Goal: Navigation & Orientation: Find specific page/section

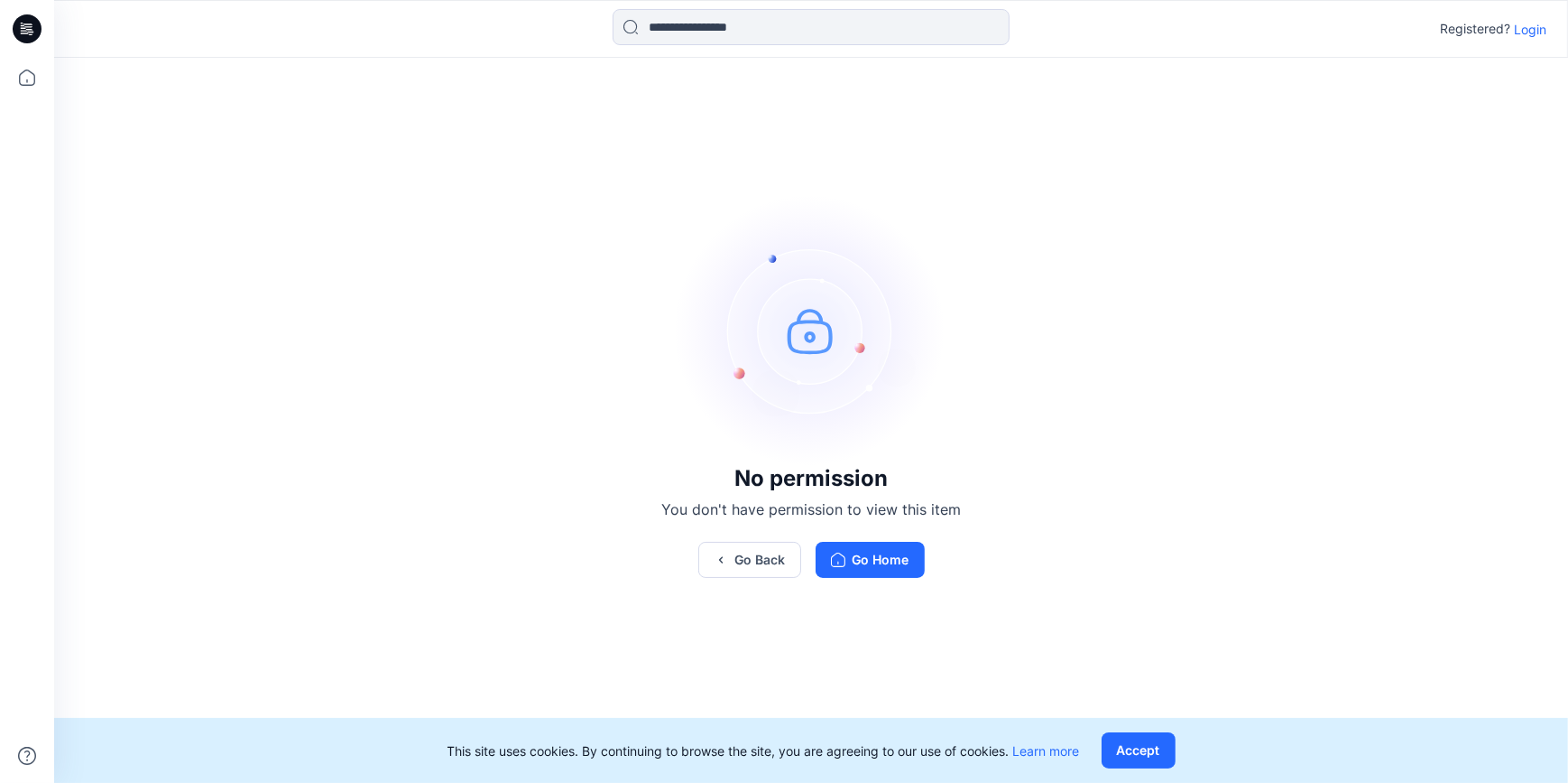
click at [1540, 26] on p "Login" at bounding box center [1529, 29] width 33 height 19
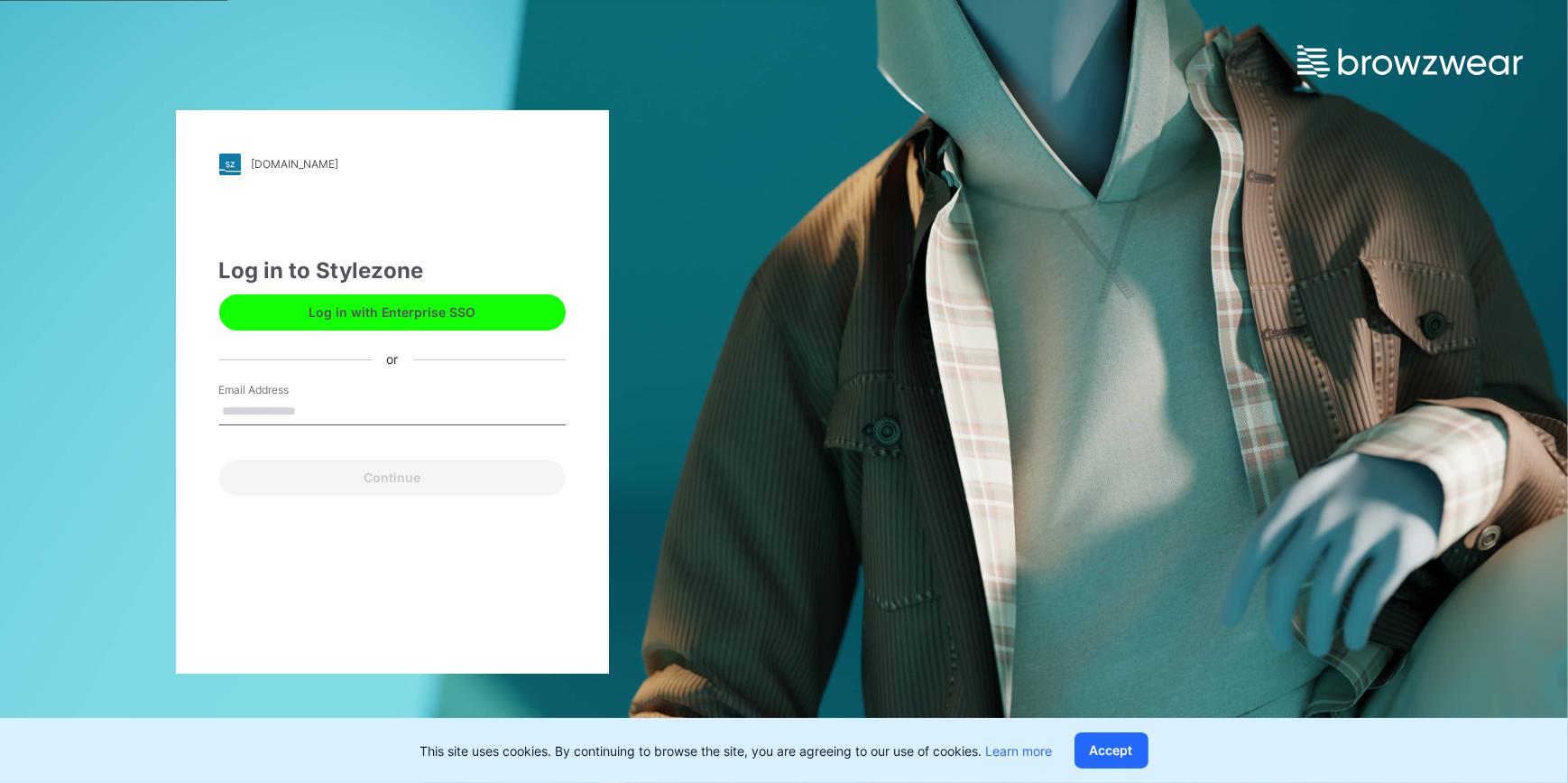
click at [364, 398] on input "Email Address" at bounding box center [392, 411] width 346 height 27
type input "**********"
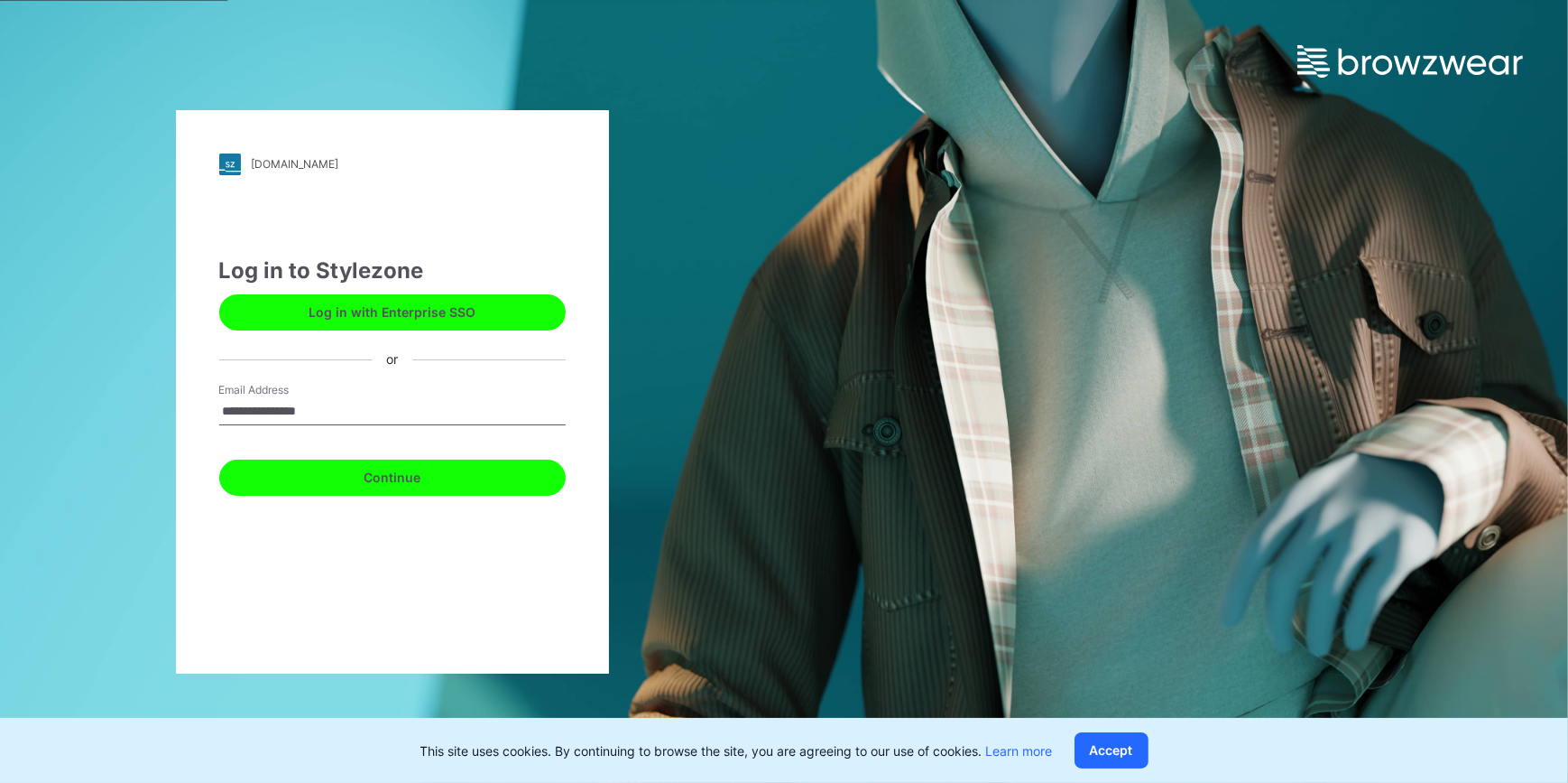
click at [391, 479] on button "Continue" at bounding box center [392, 478] width 346 height 36
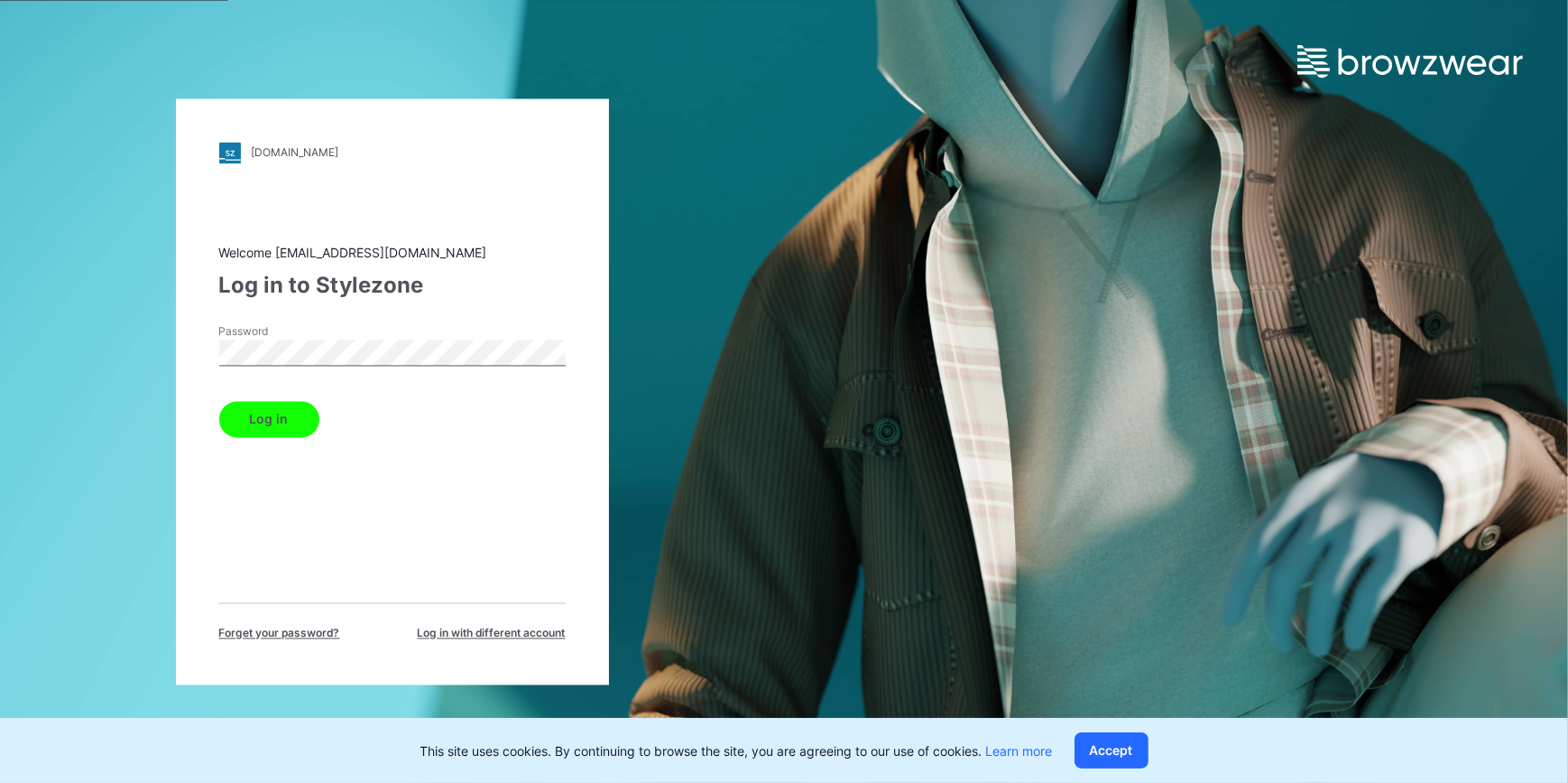
click at [305, 433] on button "Log in" at bounding box center [268, 419] width 100 height 36
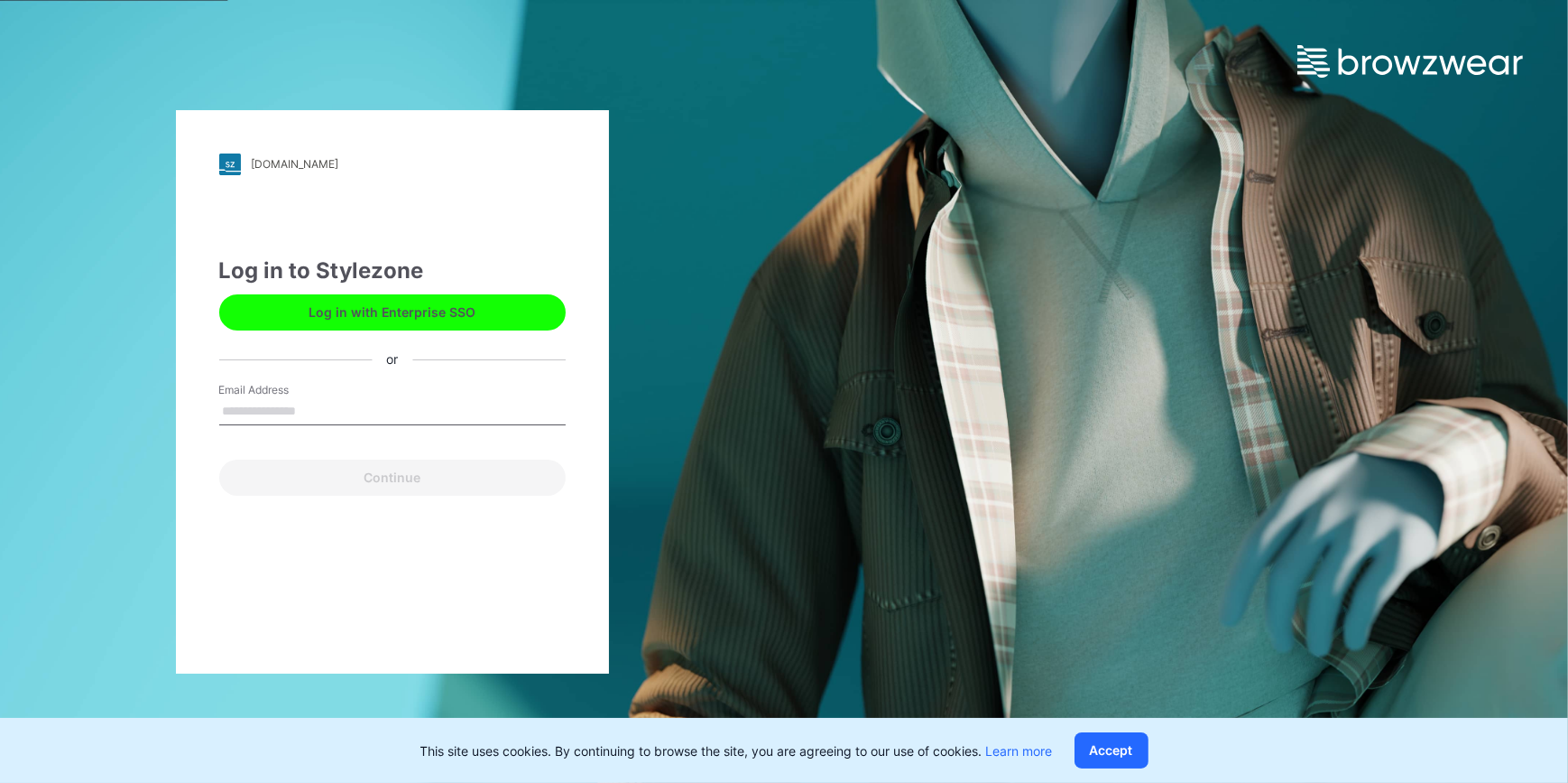
click at [323, 414] on input "Email Address" at bounding box center [392, 411] width 346 height 27
type input "**********"
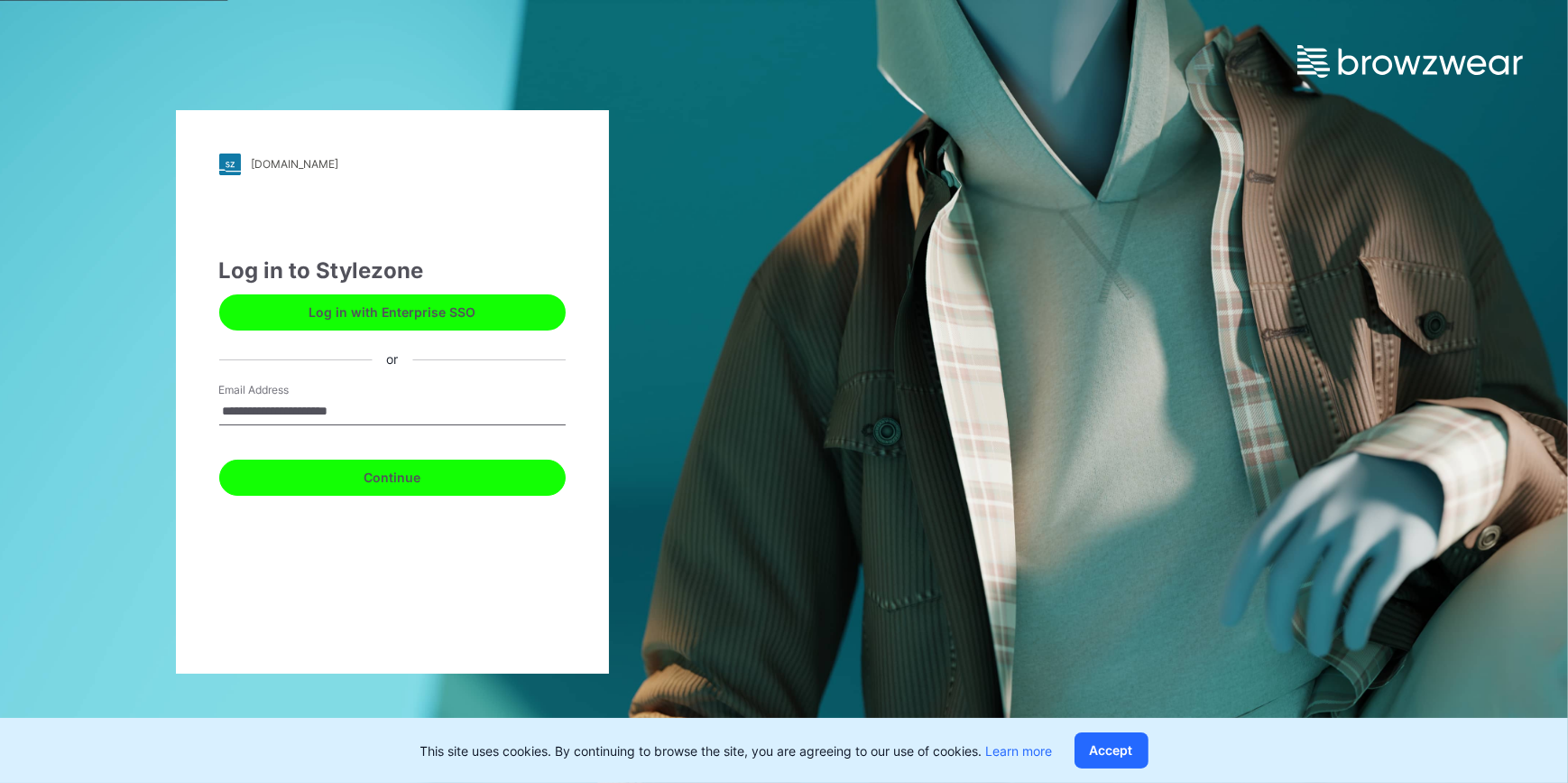
click at [387, 482] on button "Continue" at bounding box center [392, 478] width 346 height 36
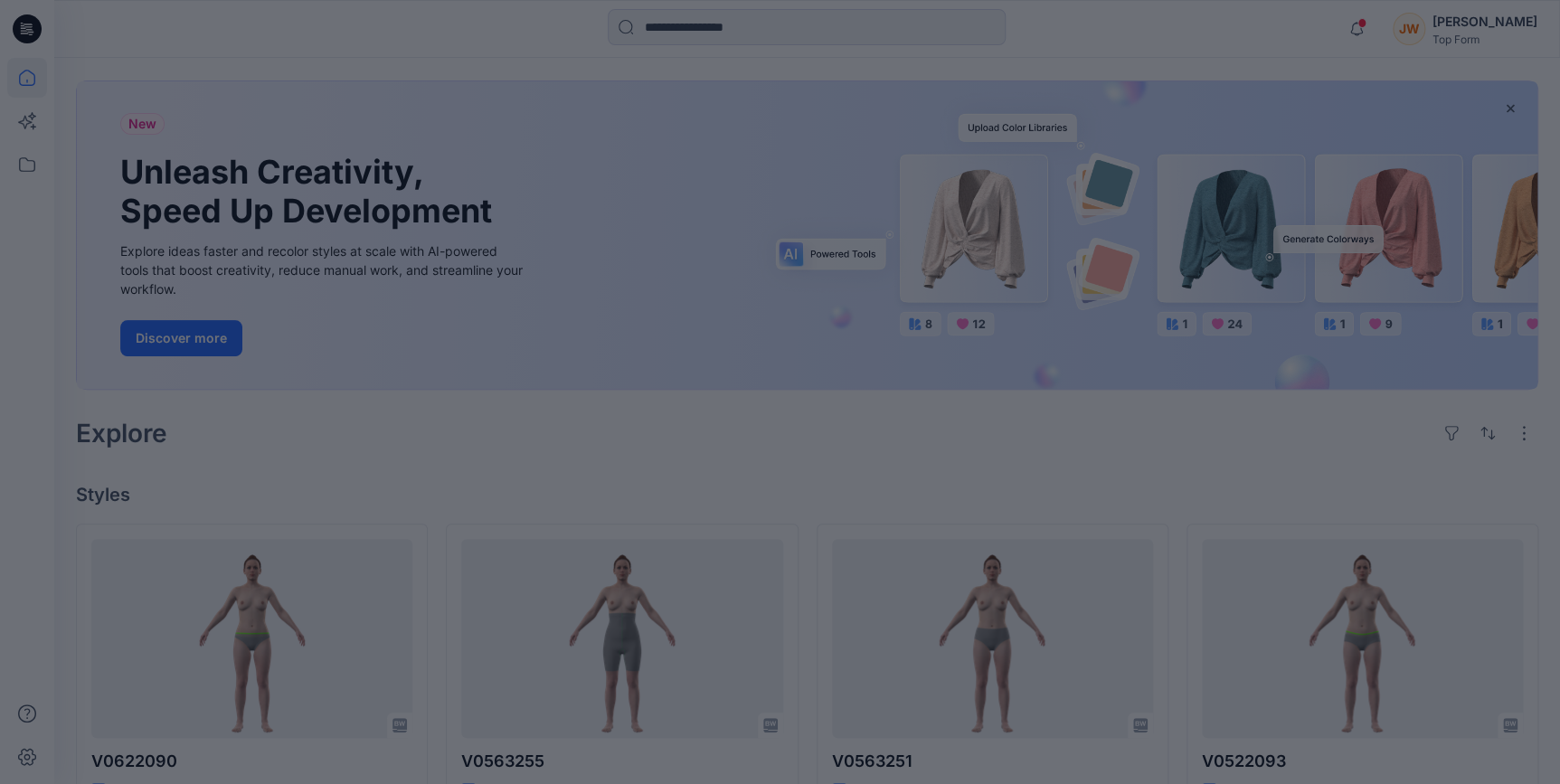
scroll to position [163, 0]
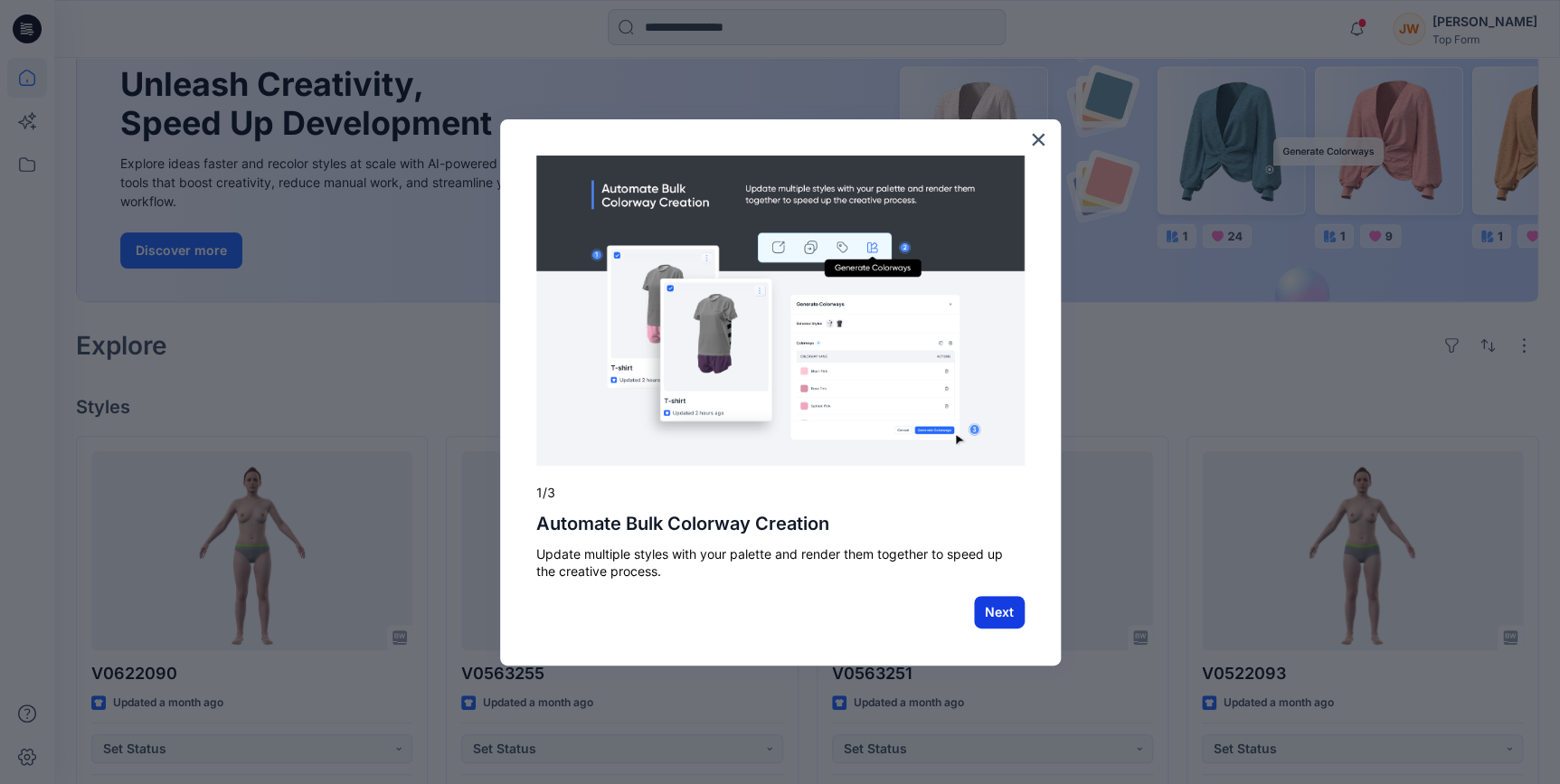
click at [994, 610] on button "Next" at bounding box center [999, 612] width 51 height 33
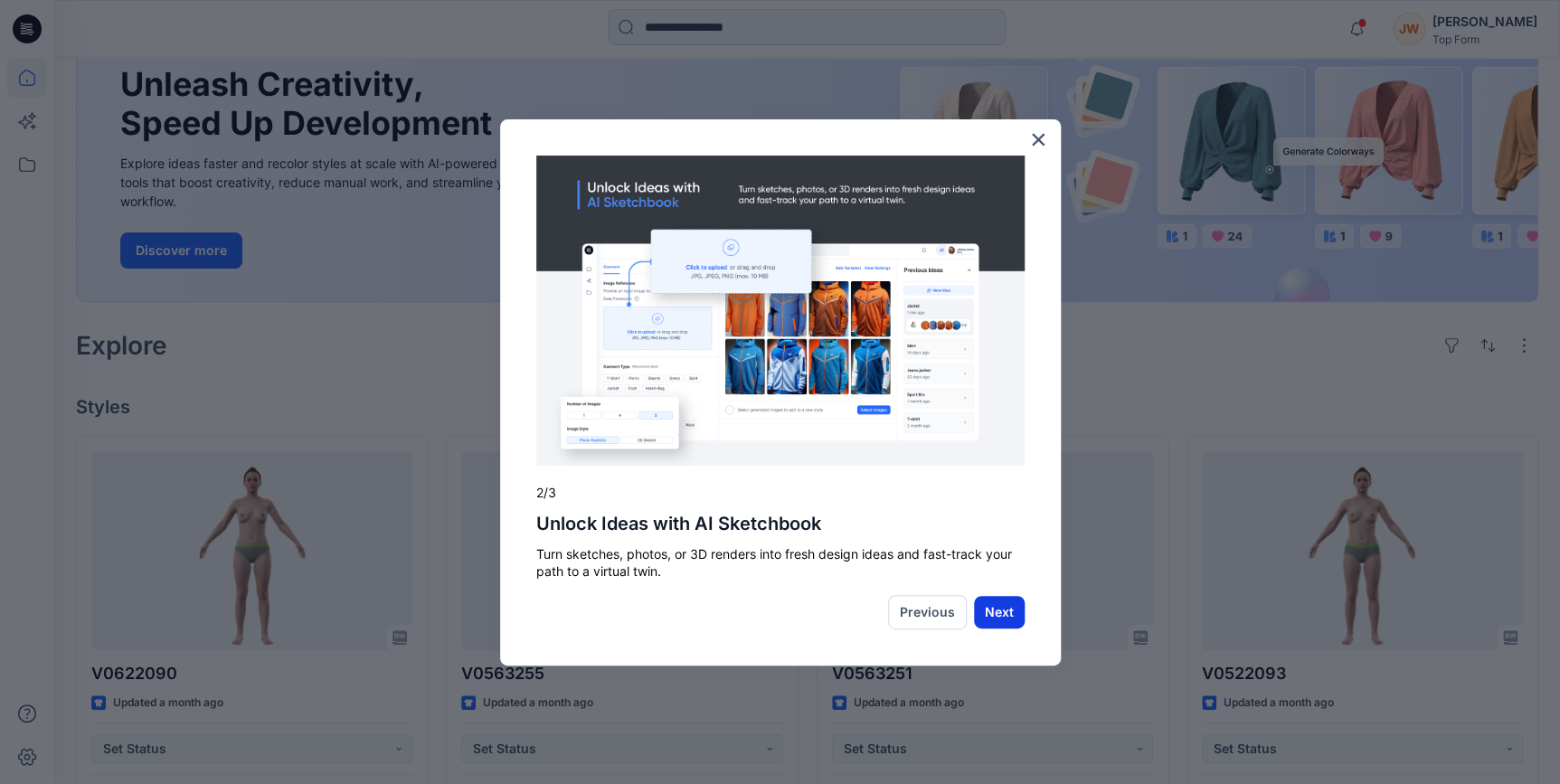
click at [1000, 612] on button "Next" at bounding box center [999, 612] width 51 height 33
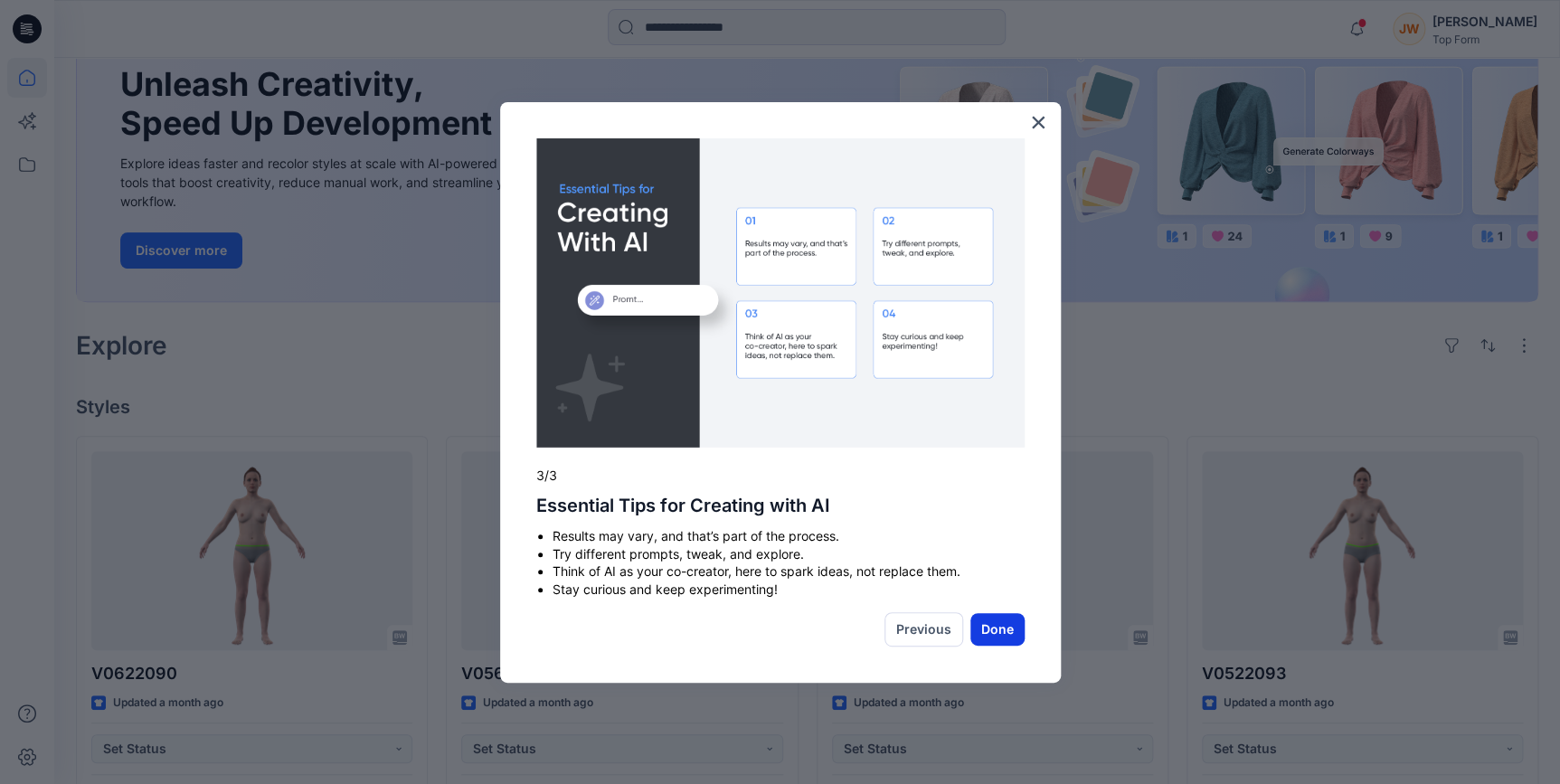
click at [999, 637] on button "Done" at bounding box center [998, 629] width 54 height 33
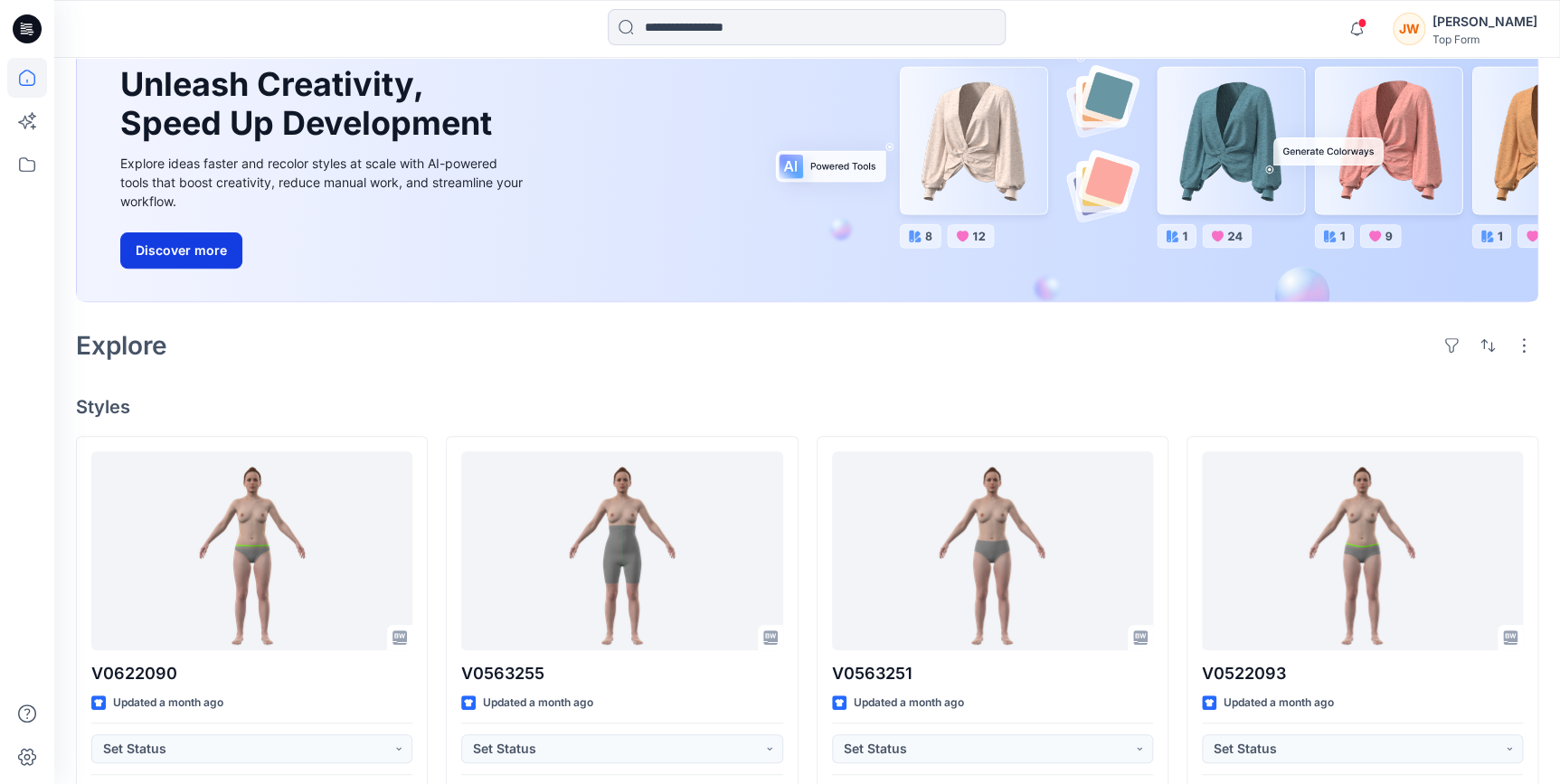
click at [162, 249] on button "Discover more" at bounding box center [181, 250] width 122 height 36
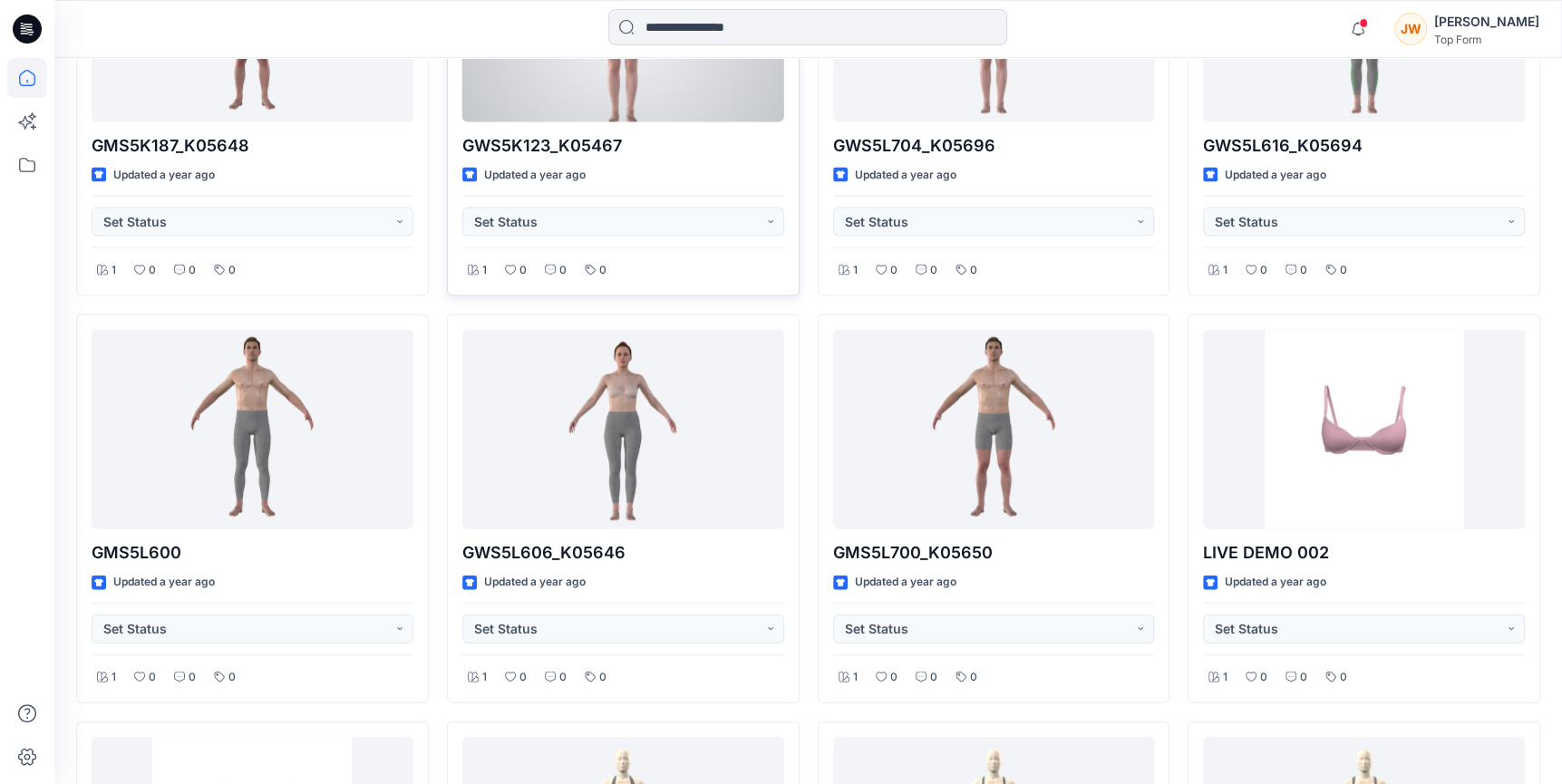
scroll to position [3217, 0]
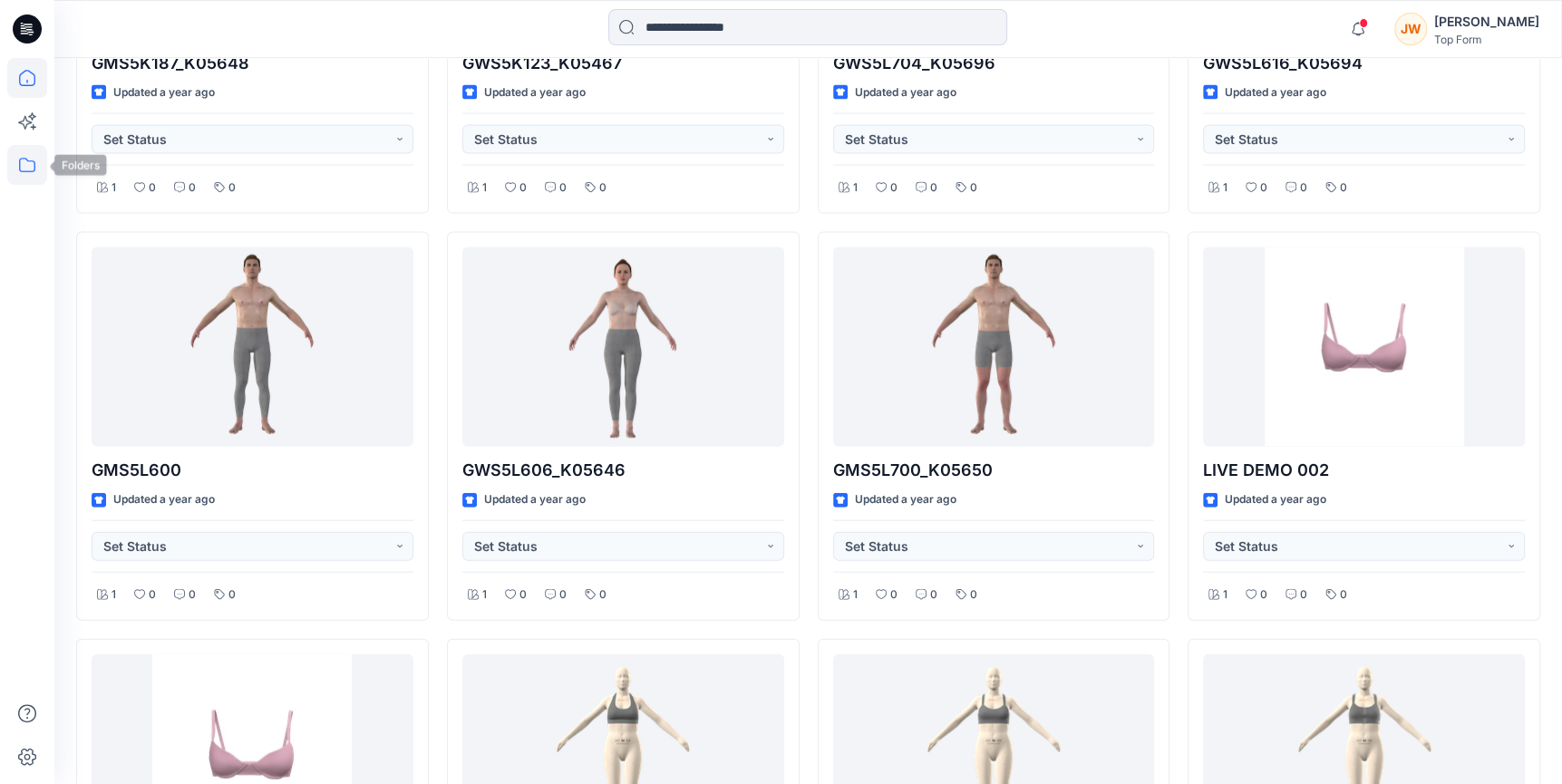
click at [25, 181] on icon at bounding box center [27, 165] width 40 height 40
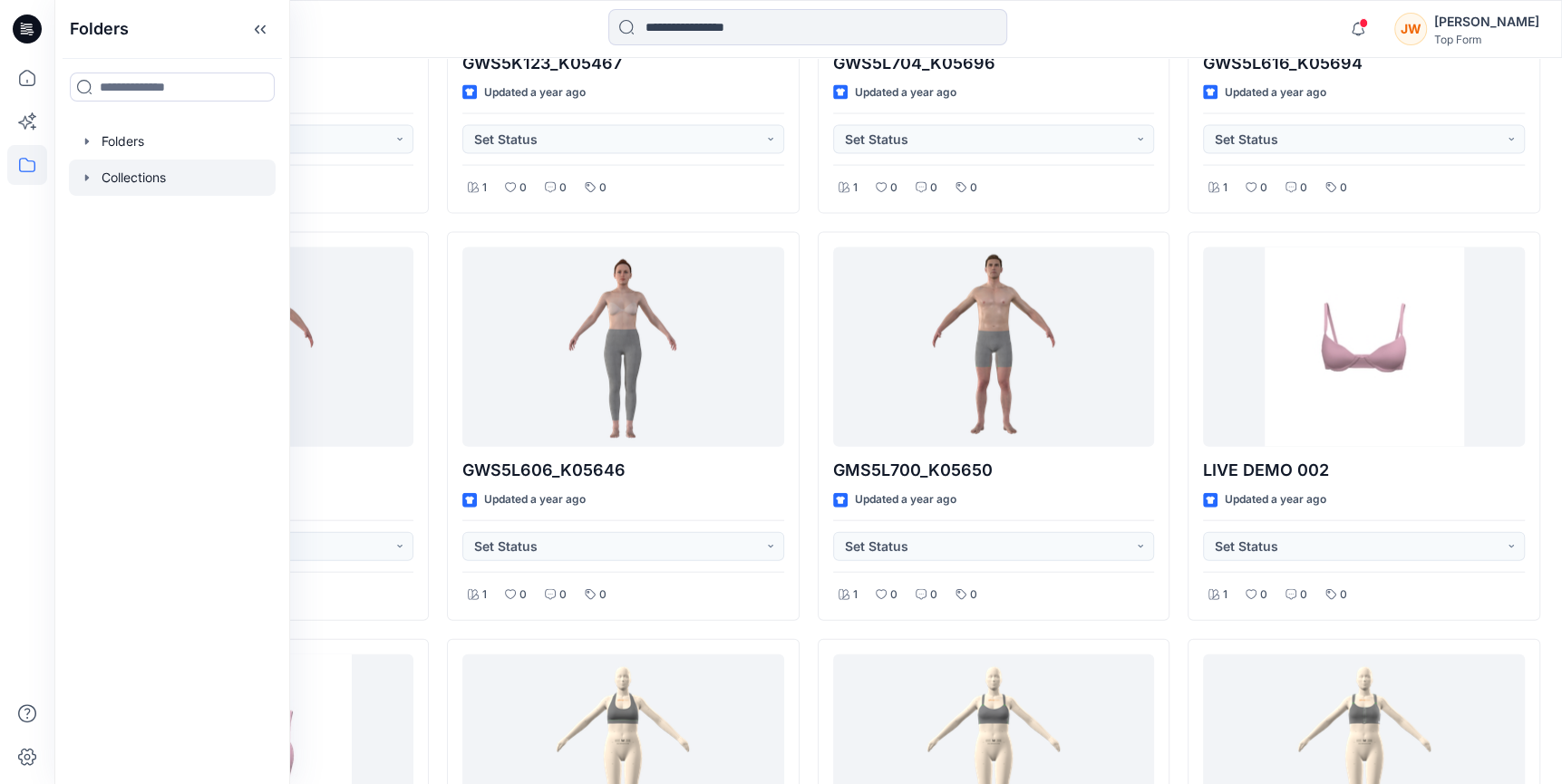
click at [113, 177] on div at bounding box center [172, 178] width 207 height 36
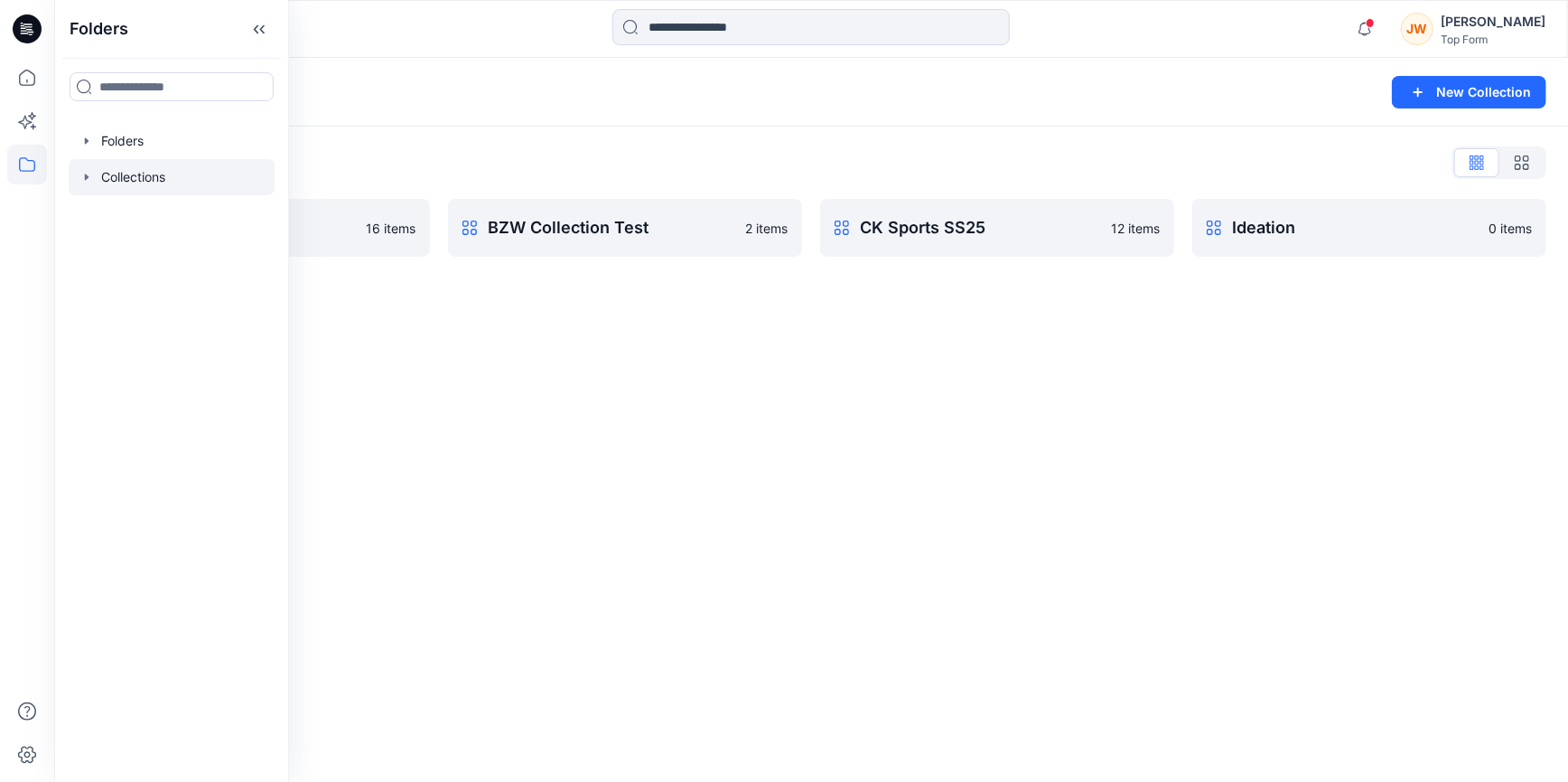
click at [891, 422] on div "Collections New Collection Collections List 1 16 items BZW Collection Test 2 it…" at bounding box center [810, 419] width 1514 height 724
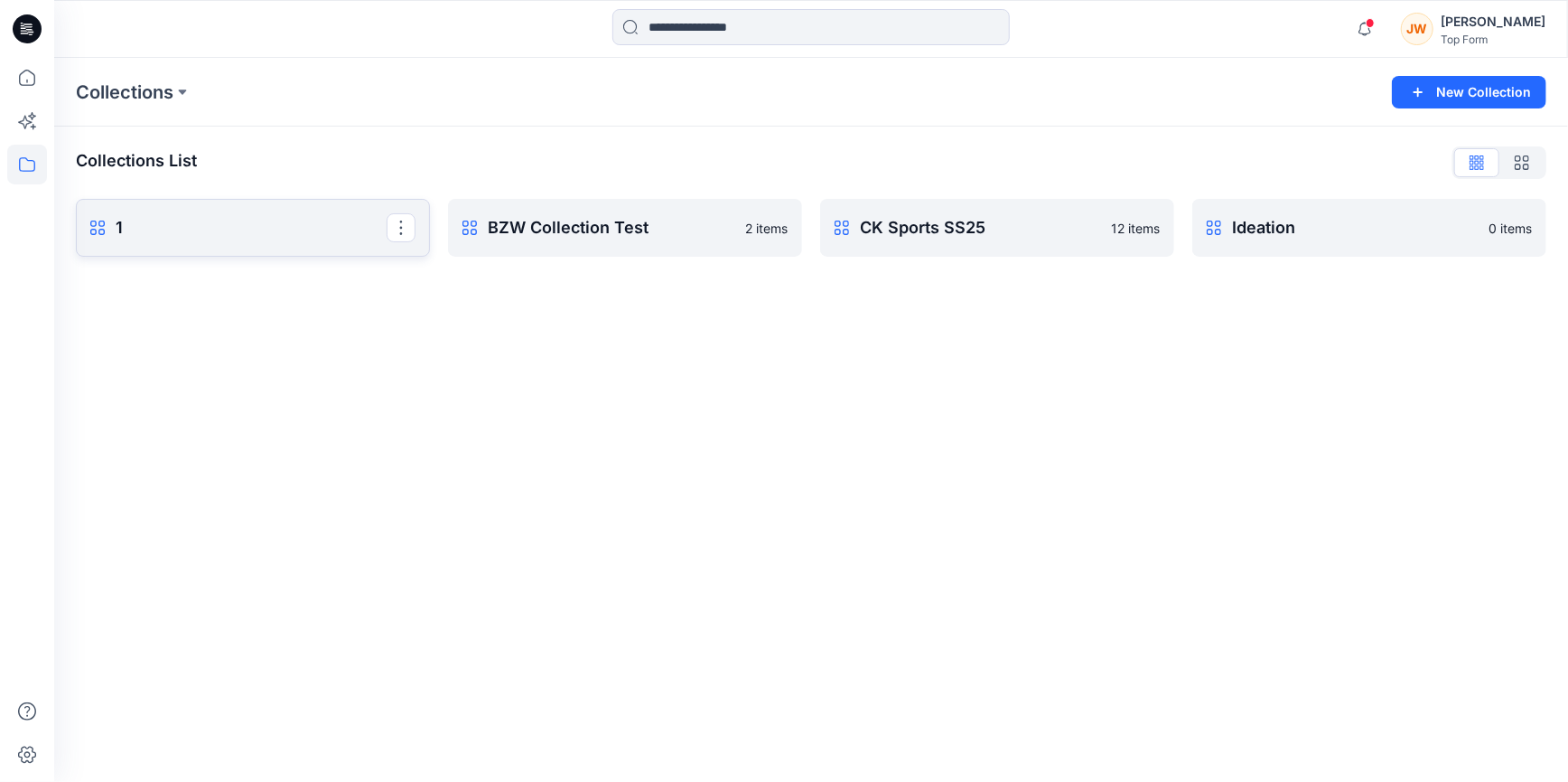
click at [324, 228] on p "1" at bounding box center [251, 227] width 271 height 25
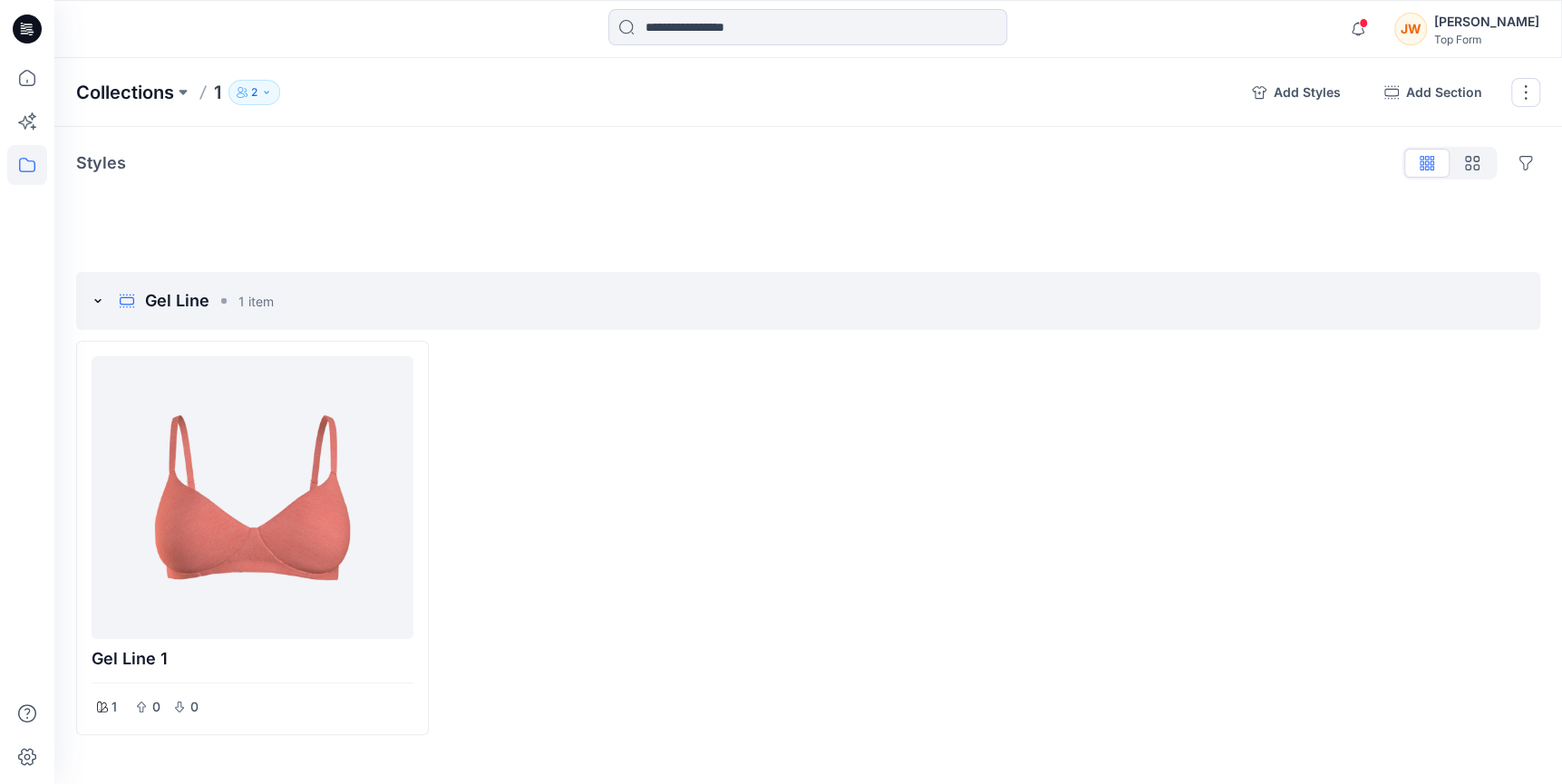
click at [148, 102] on p "Collections" at bounding box center [125, 92] width 98 height 25
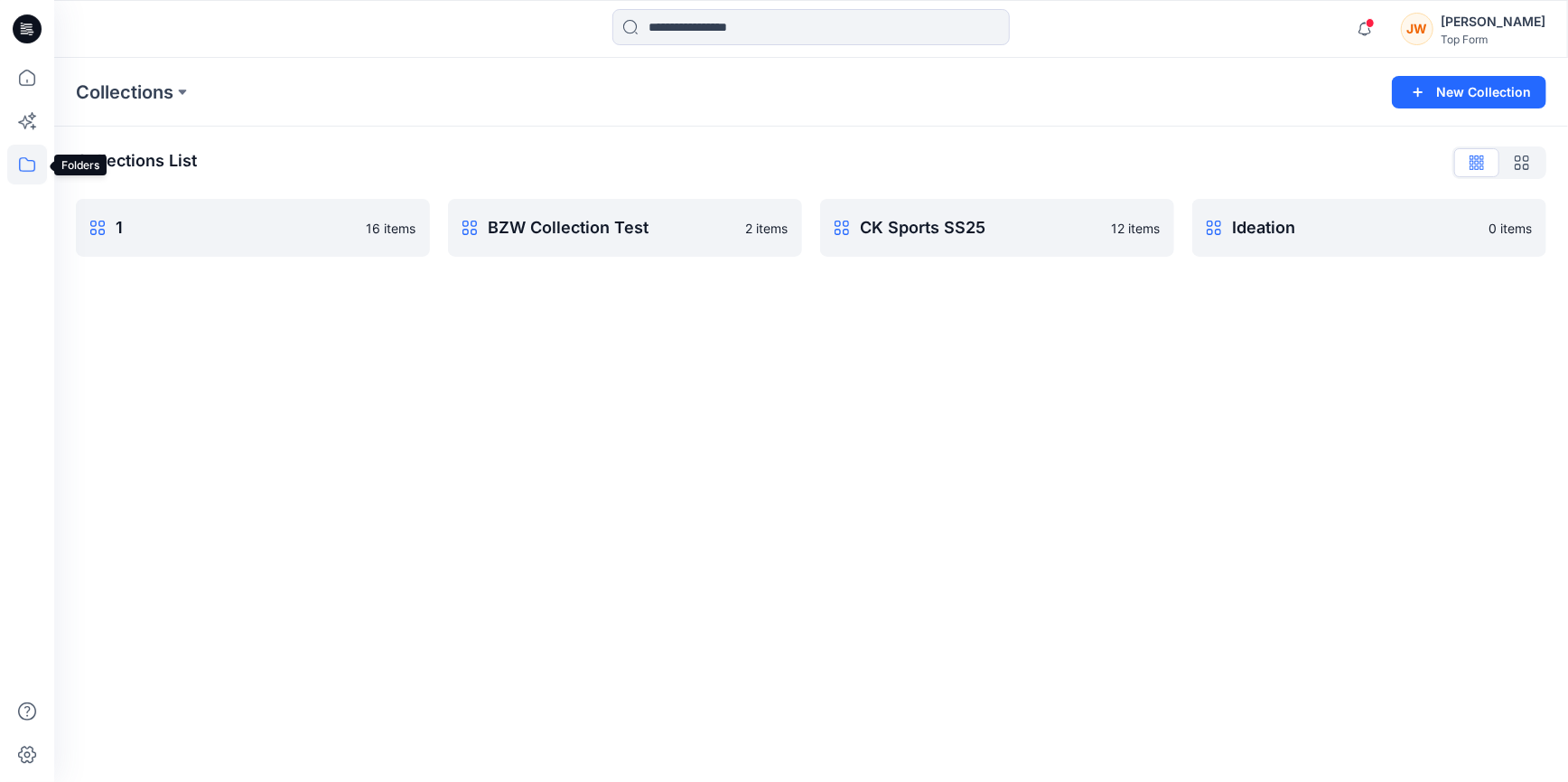
click at [33, 159] on icon at bounding box center [27, 164] width 40 height 40
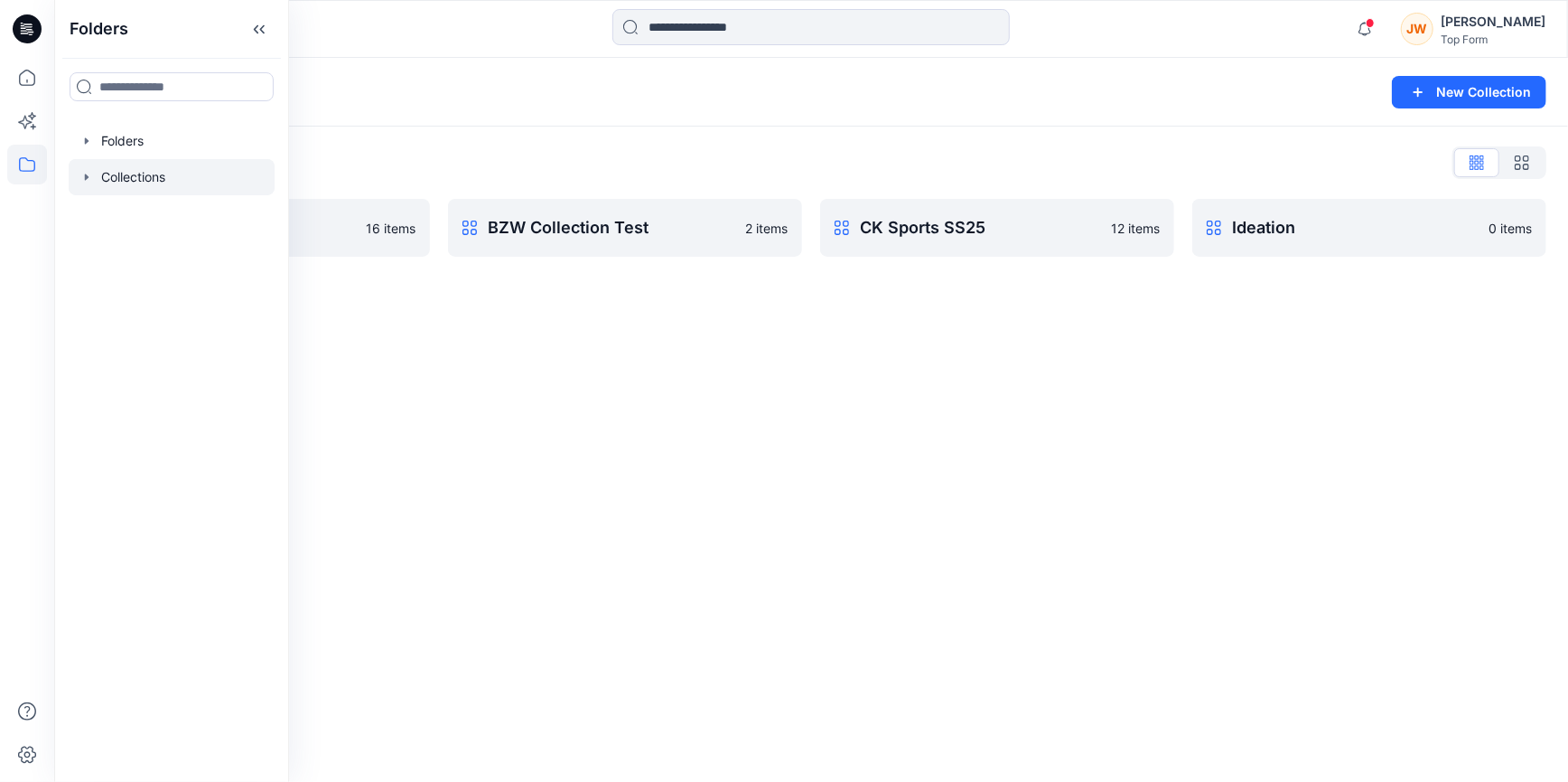
click at [103, 171] on div at bounding box center [171, 177] width 206 height 36
click at [853, 486] on div "Collections New Collection Collections List 1 16 items BZW Collection Test 2 it…" at bounding box center [810, 419] width 1514 height 724
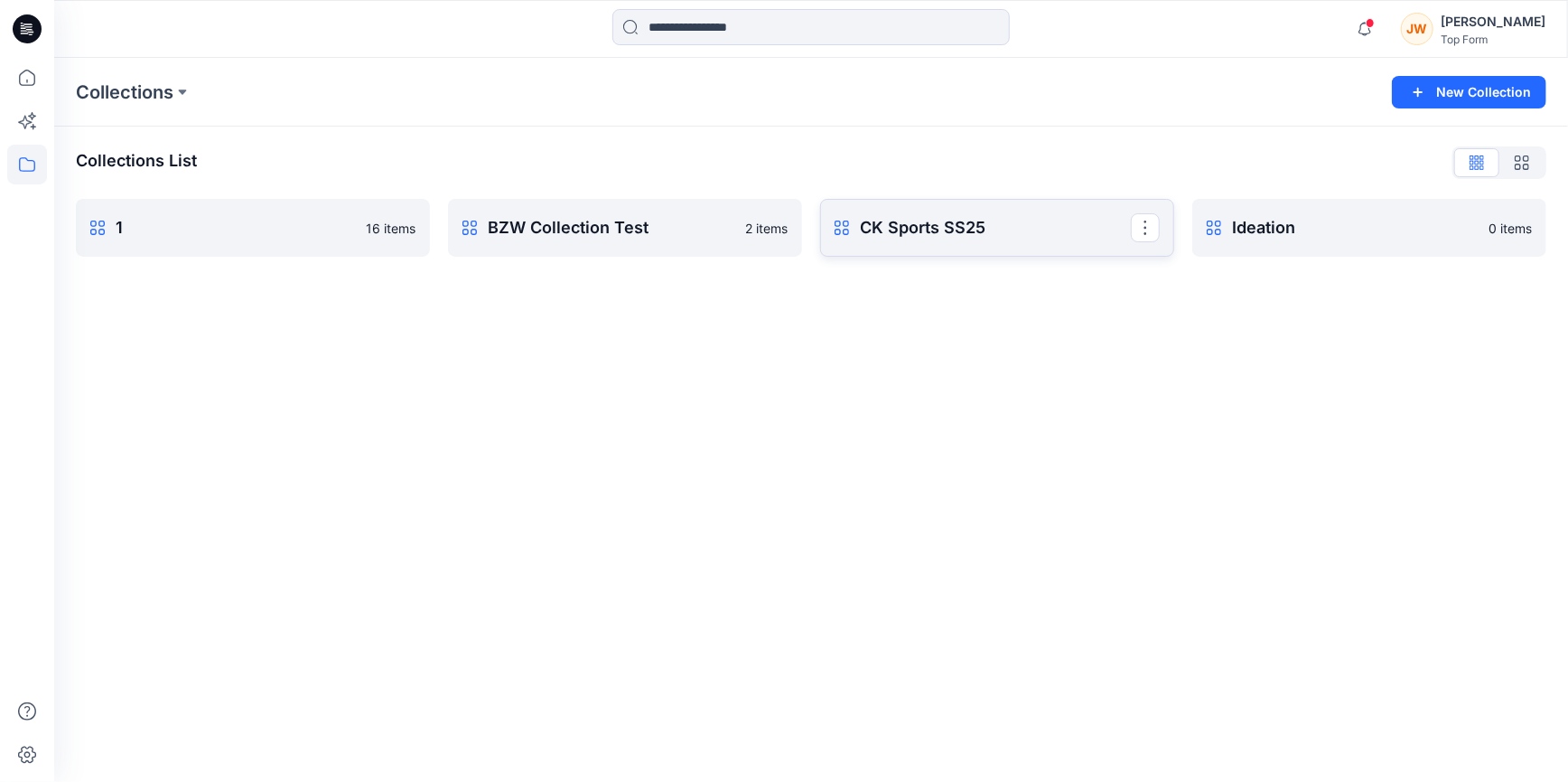
click at [1029, 227] on p "CK Sports SS25" at bounding box center [996, 227] width 271 height 25
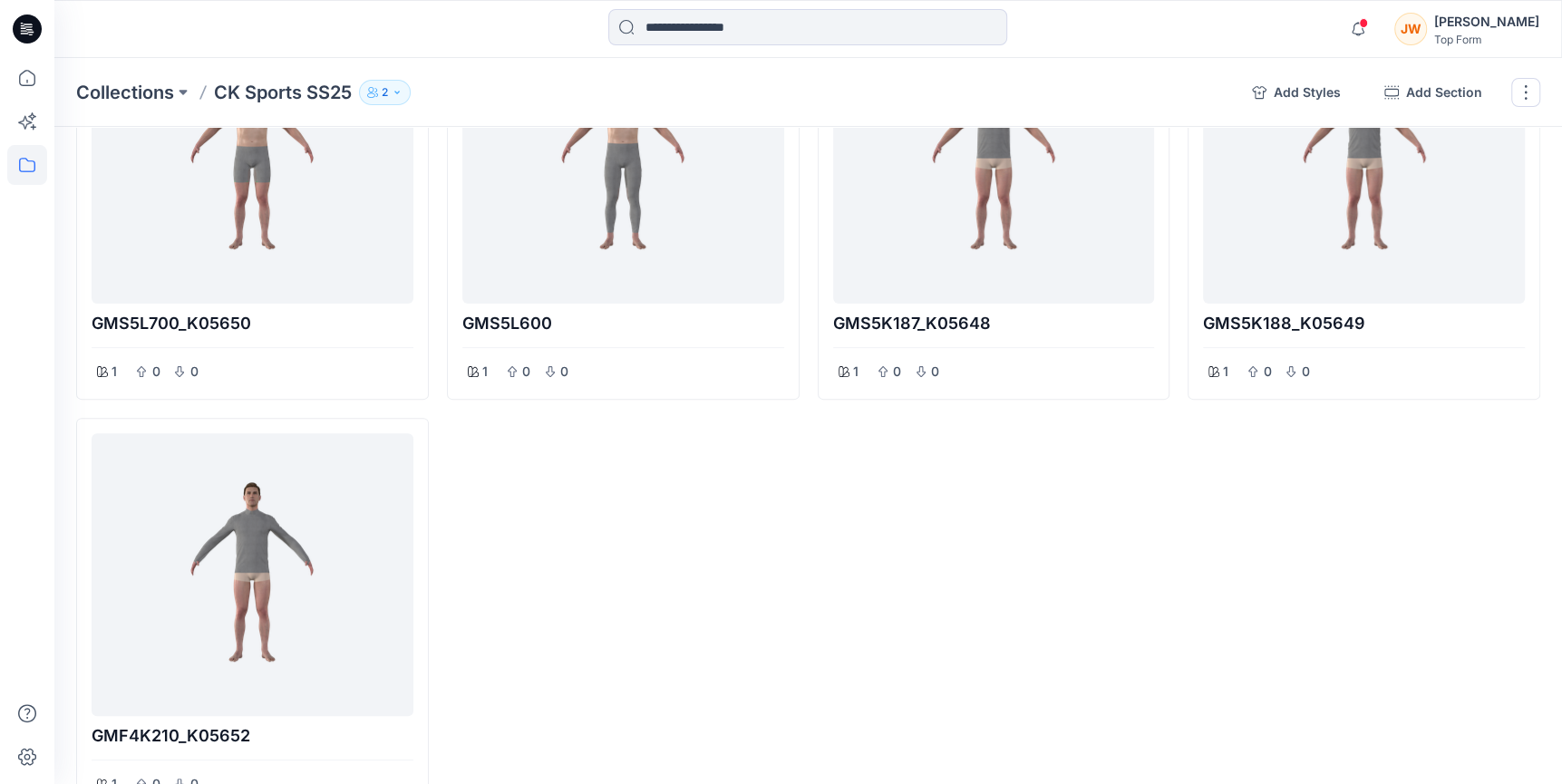
scroll to position [78, 0]
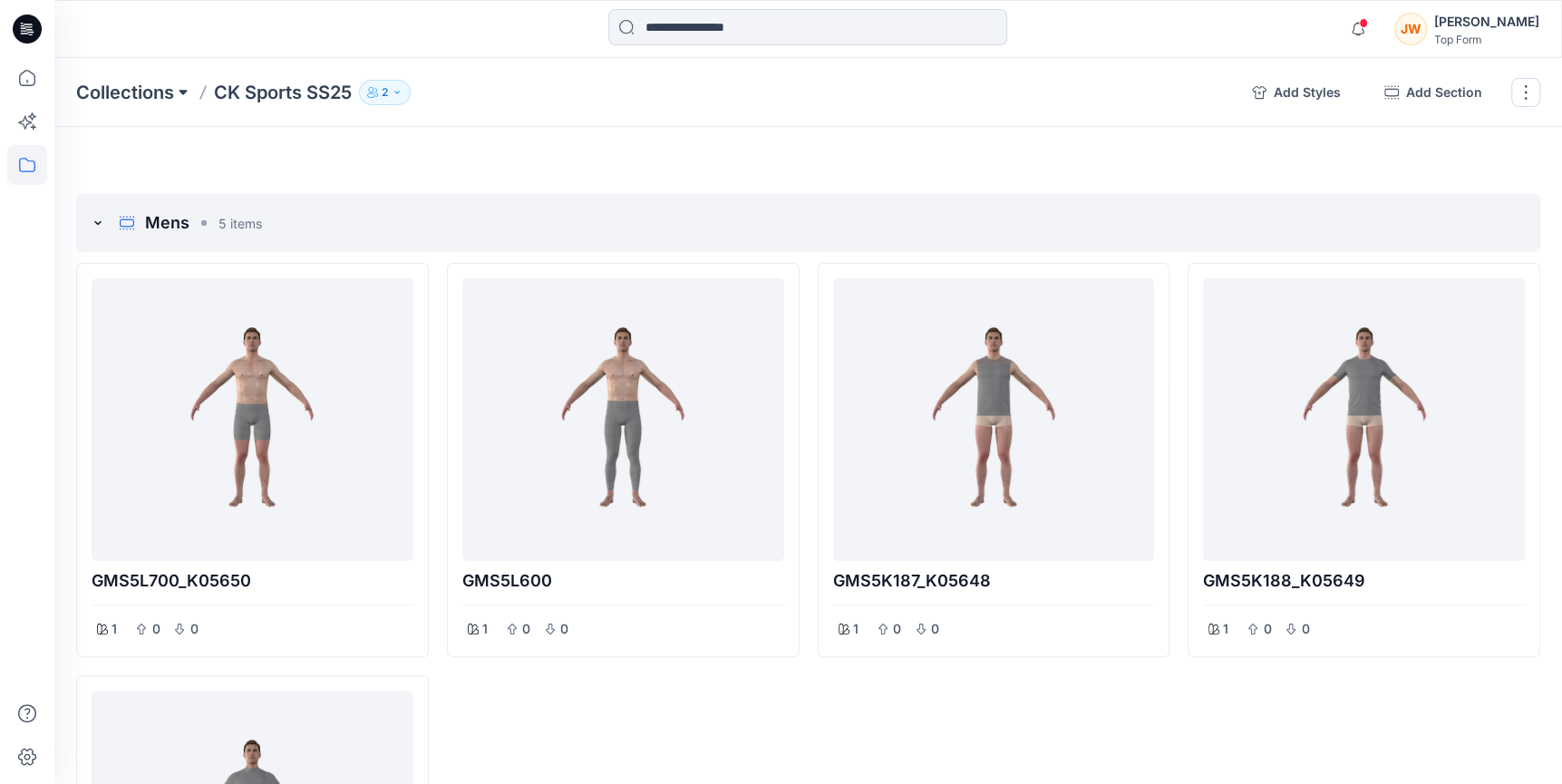
click at [175, 92] on button at bounding box center [183, 92] width 18 height 25
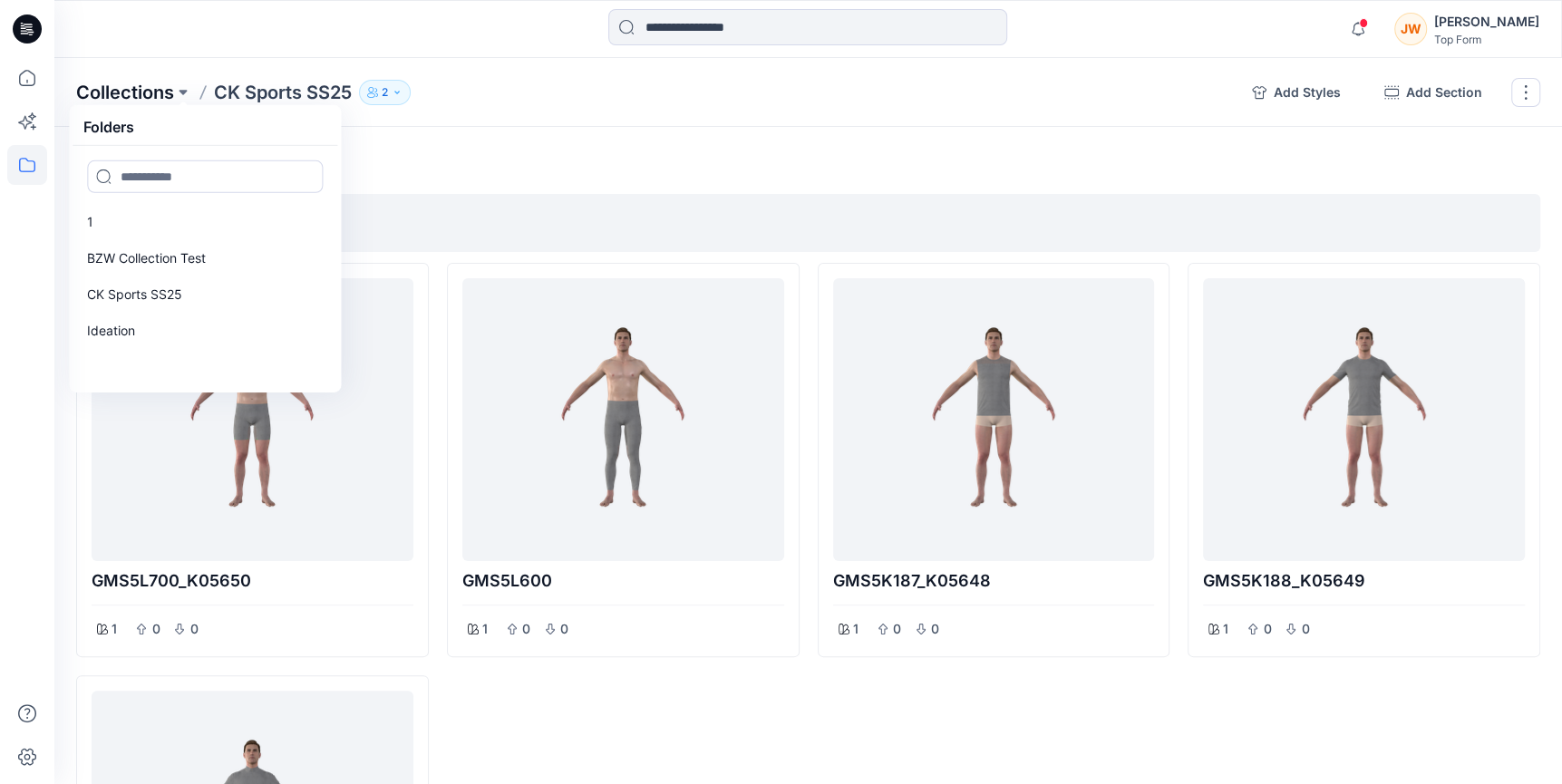
click at [137, 82] on p "Collections" at bounding box center [125, 92] width 98 height 25
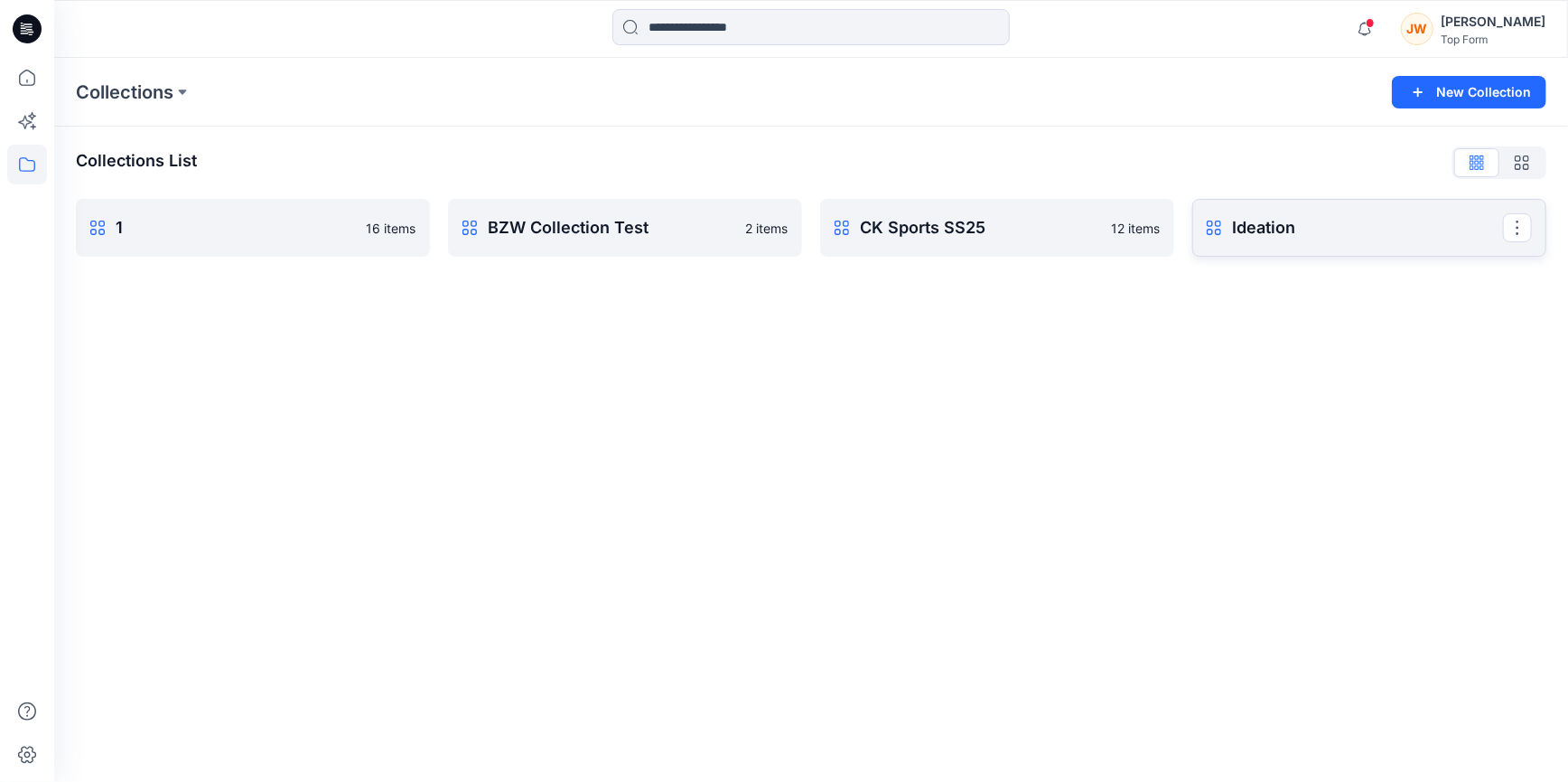
click at [1240, 246] on link "Ideation Rename Collection Clone Collection Delete Collection" at bounding box center [1370, 228] width 354 height 58
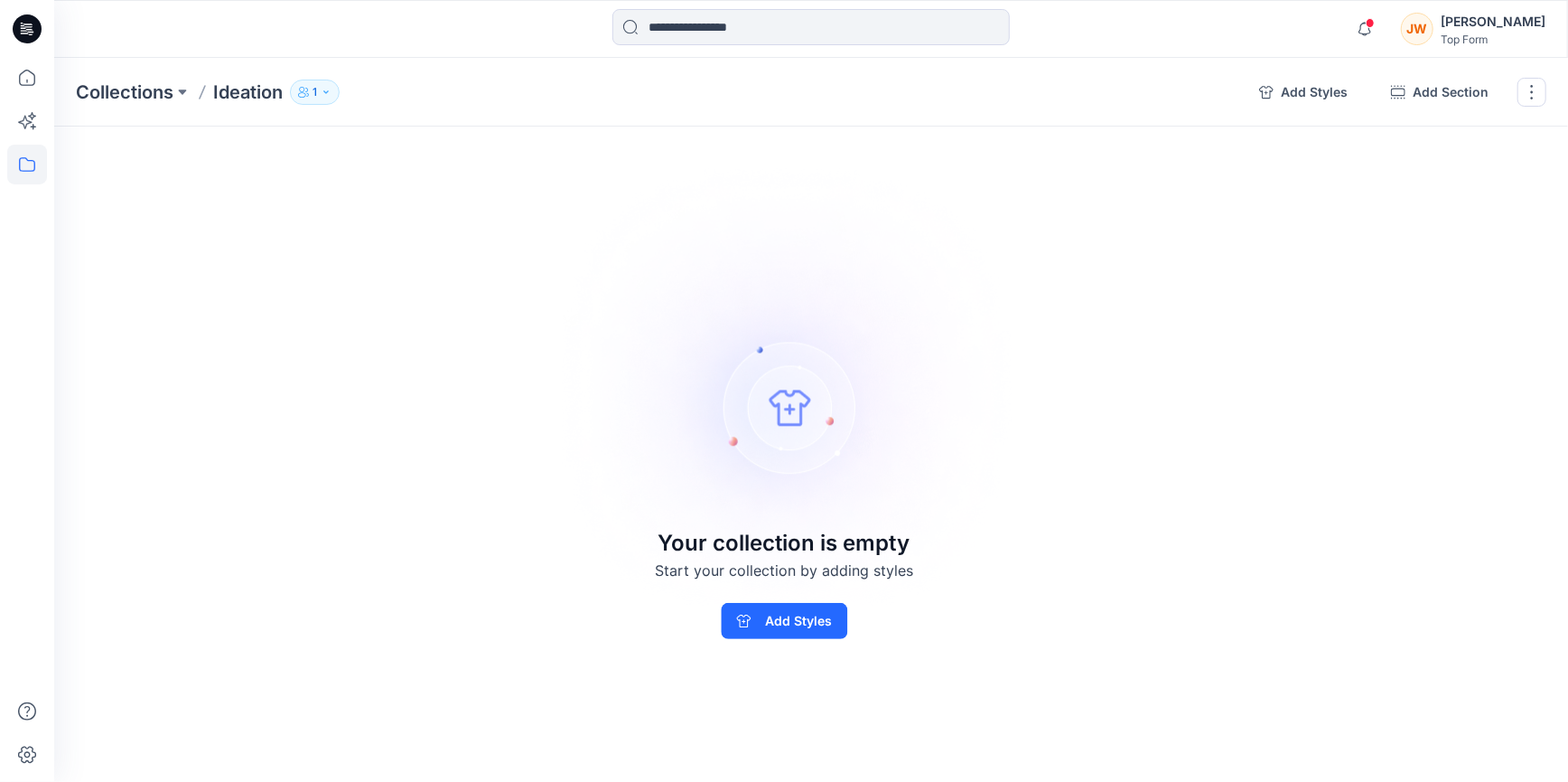
click at [1040, 581] on div "Collections Ideation 1 Add Styles Add Section Rename Collection Clone Collectio…" at bounding box center [810, 419] width 1514 height 724
click at [149, 99] on p "Collections" at bounding box center [124, 92] width 98 height 25
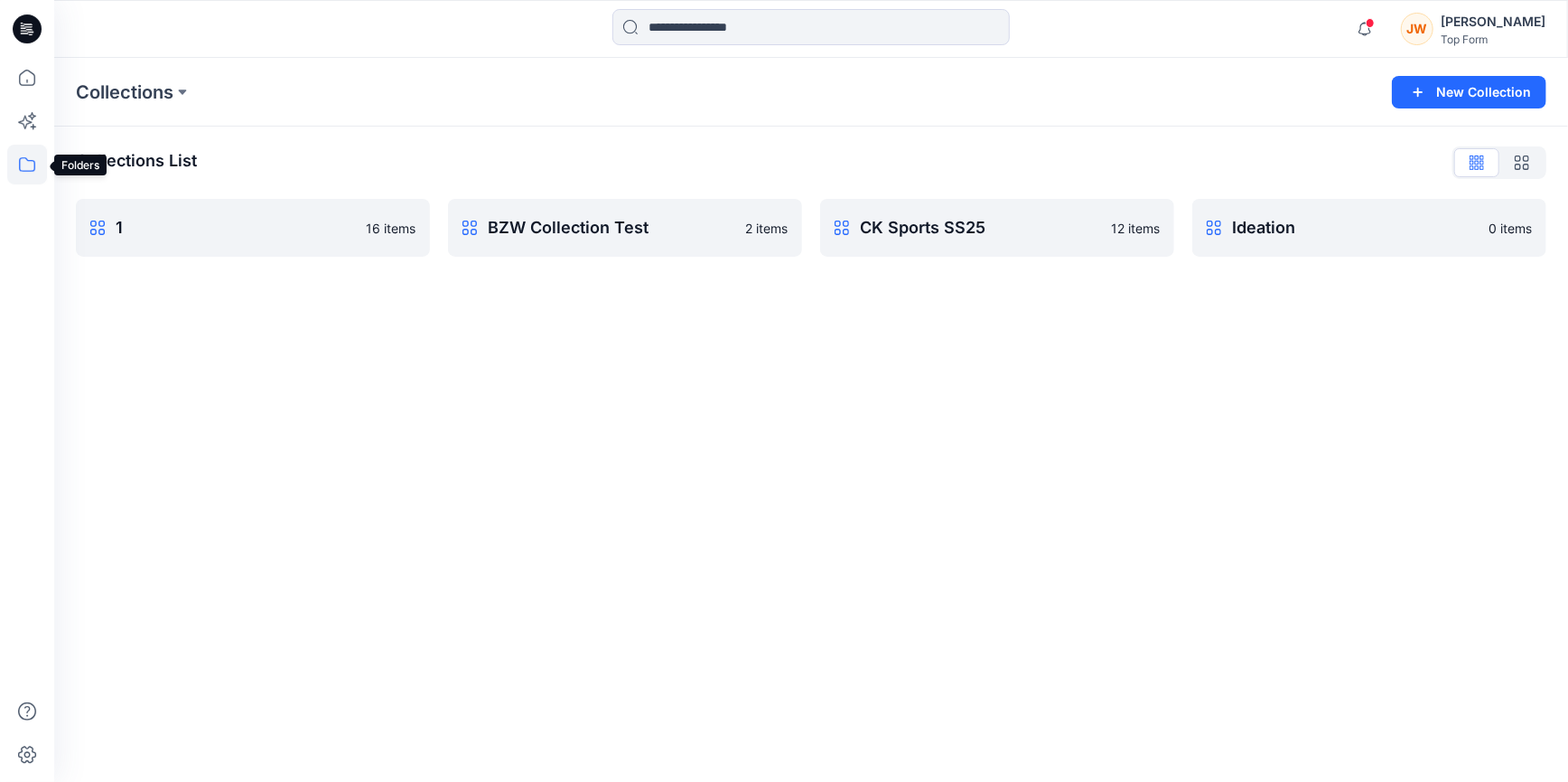
click at [21, 163] on icon at bounding box center [27, 164] width 40 height 40
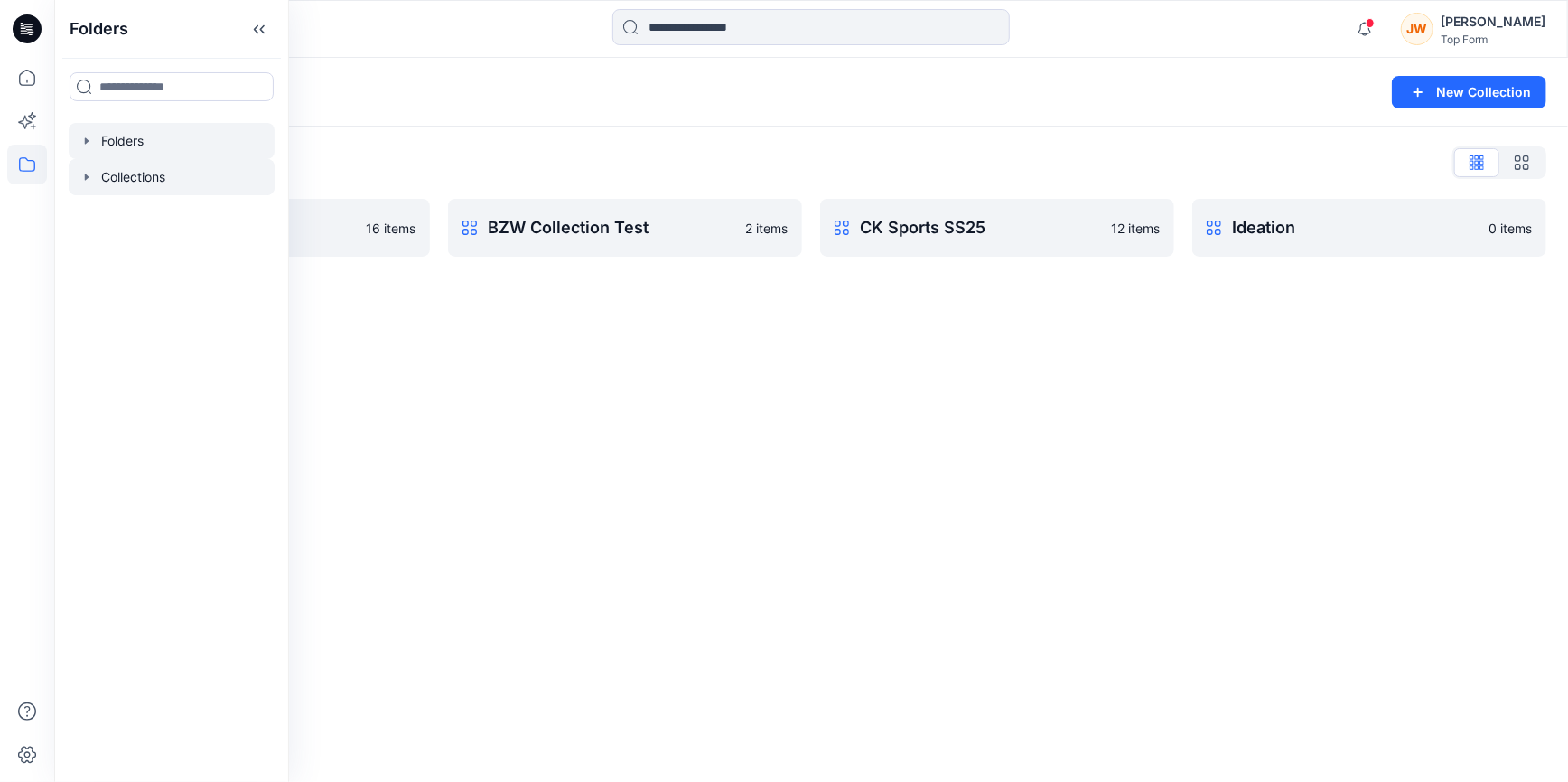
click at [110, 137] on div at bounding box center [171, 140] width 206 height 36
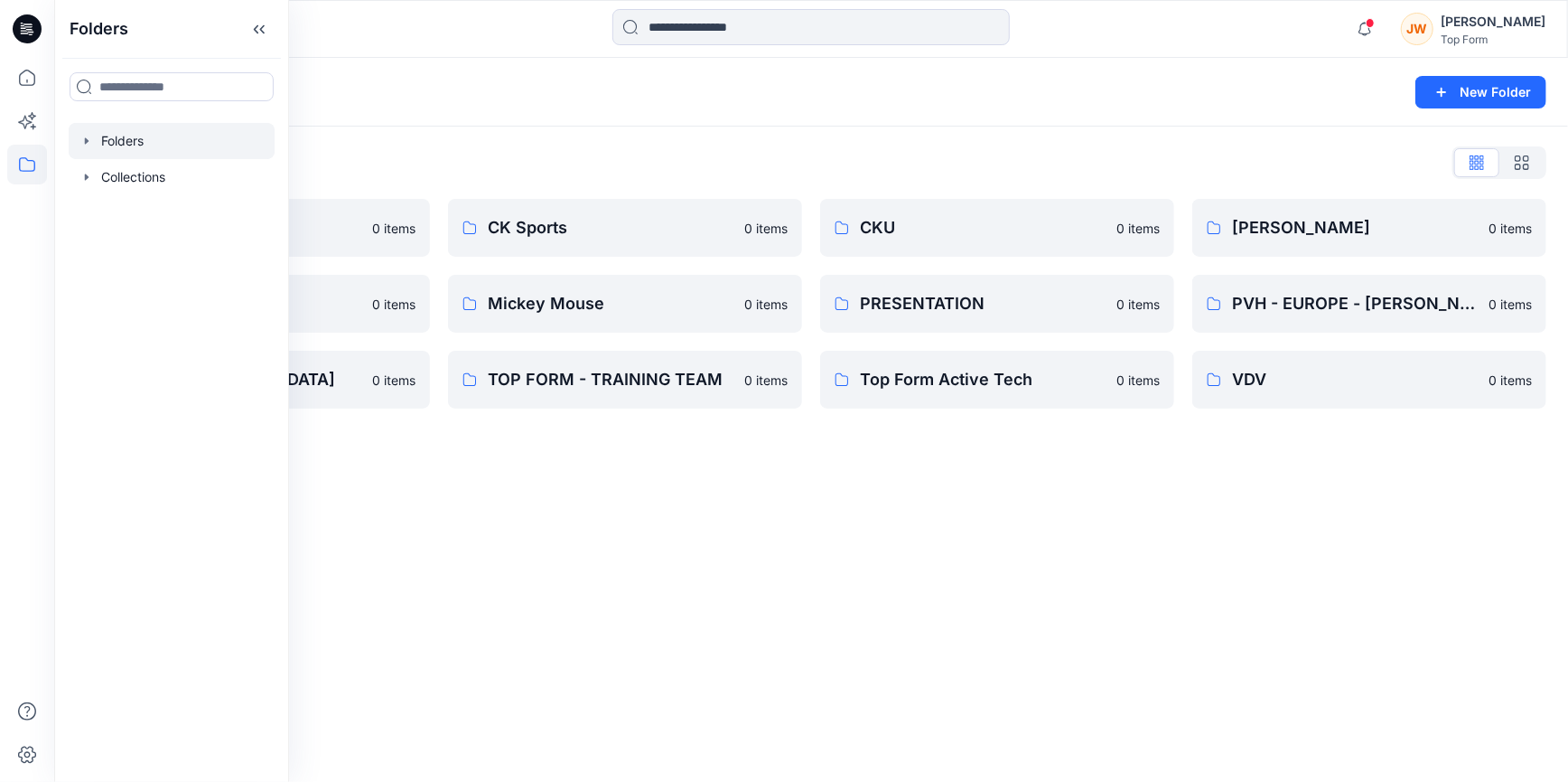
click at [828, 625] on div "Folders New Folder Folders List BW Collab_Testing 0 items HBI - CHAMPION 0 item…" at bounding box center [810, 419] width 1514 height 724
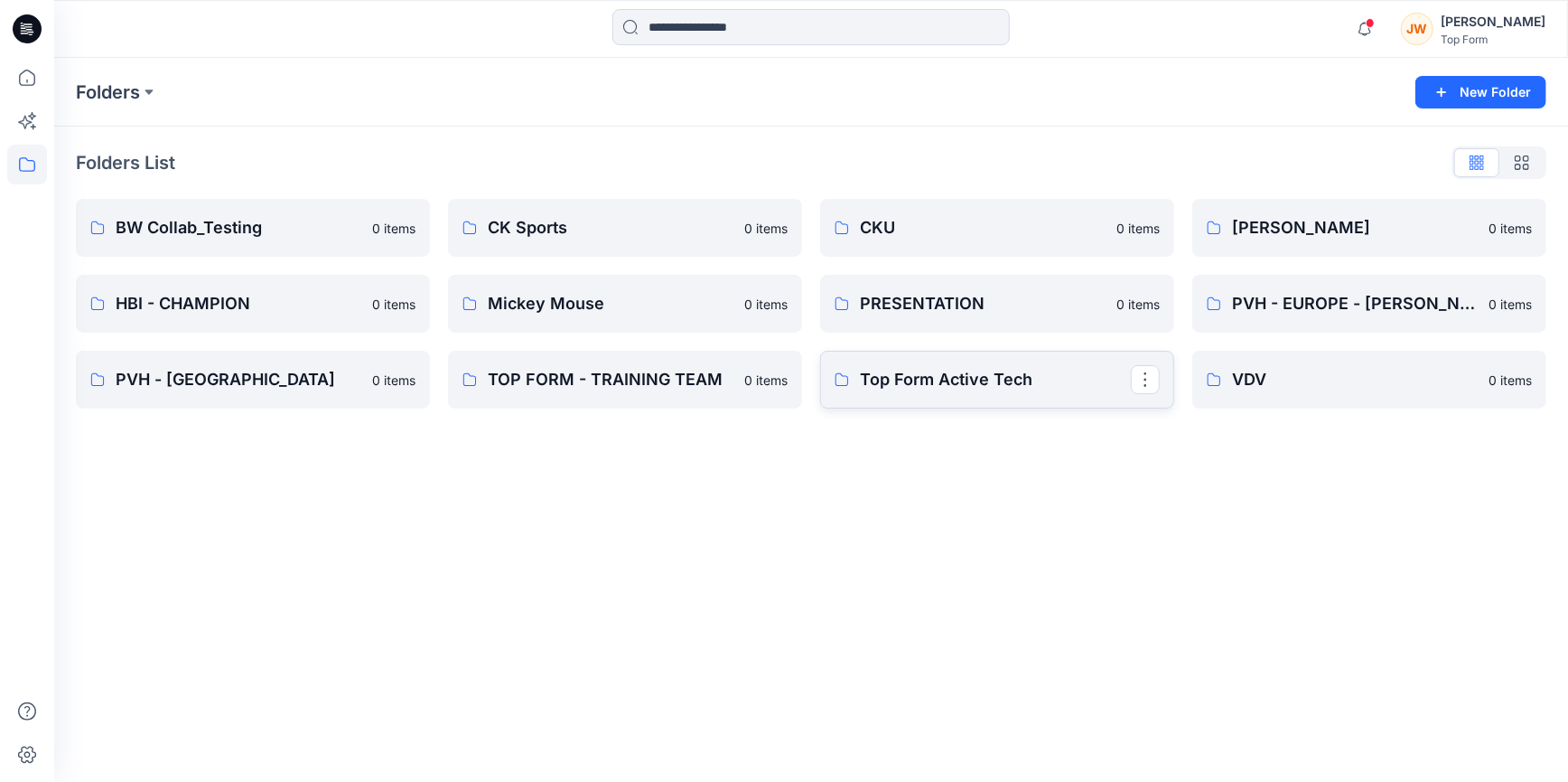
click at [1018, 390] on p "Top Form Active Tech" at bounding box center [996, 379] width 271 height 25
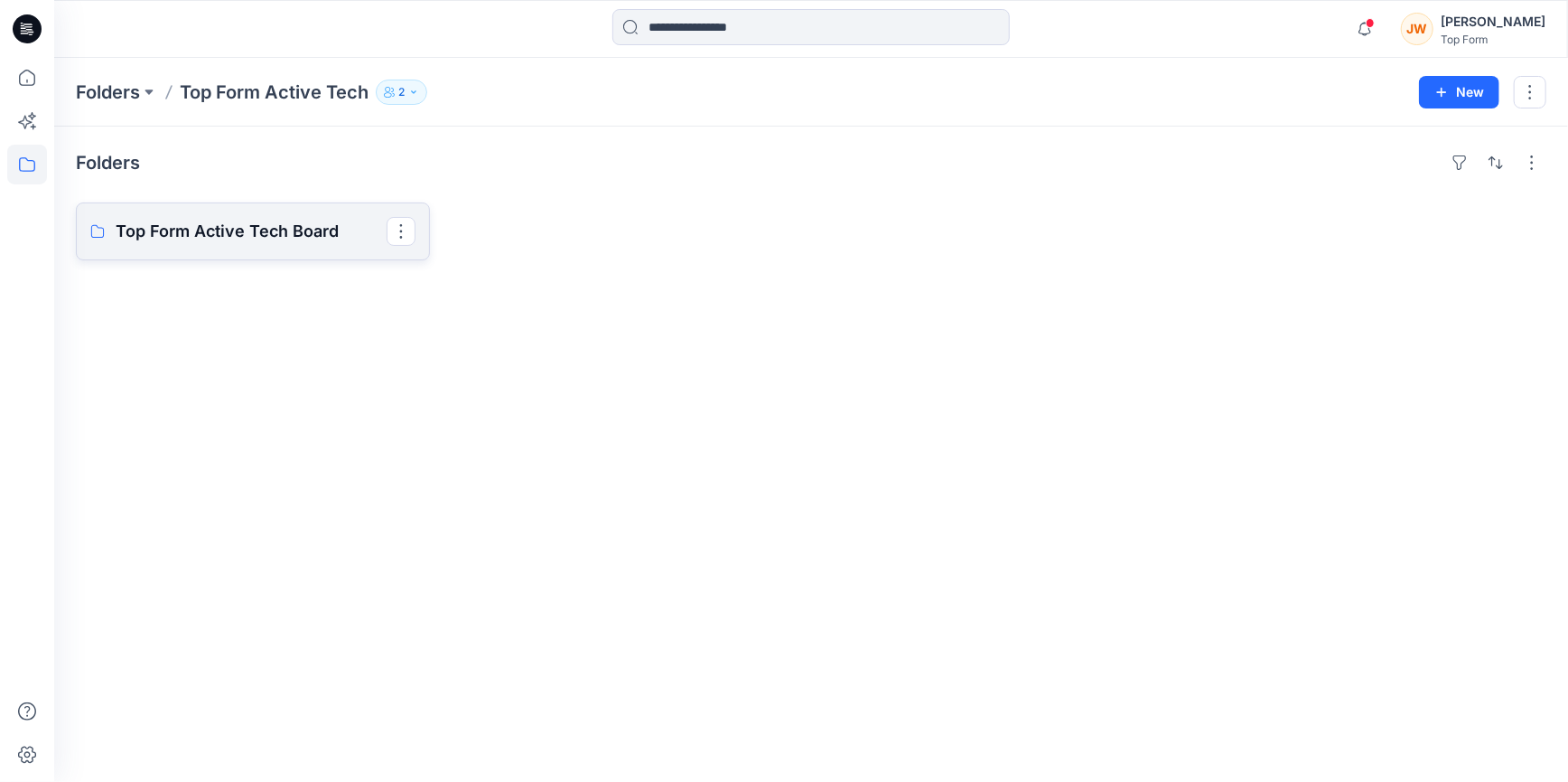
click at [251, 233] on p "Top Form Active Tech Board" at bounding box center [251, 231] width 271 height 25
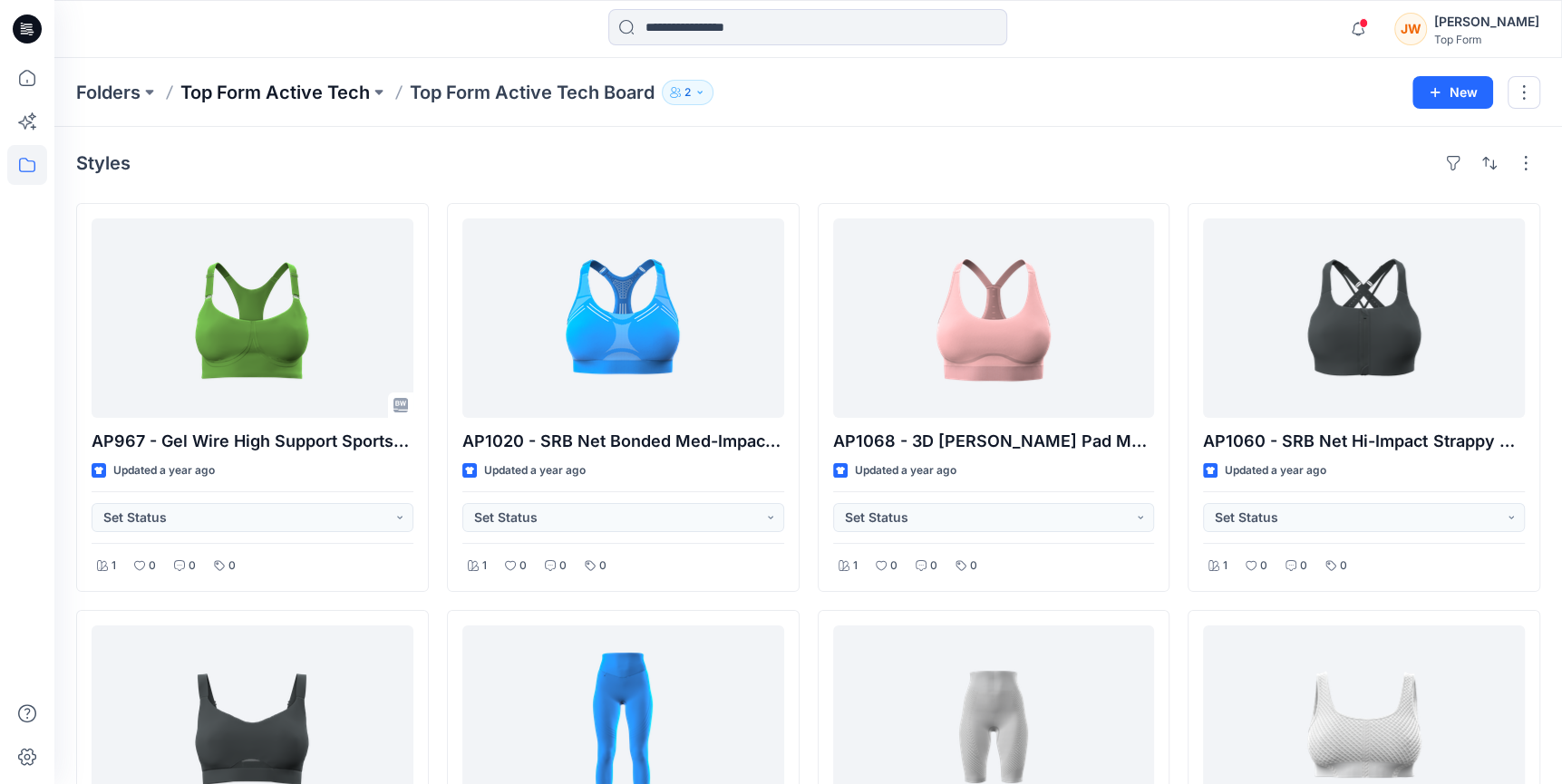
click at [315, 93] on p "Top Form Active Tech" at bounding box center [276, 92] width 190 height 25
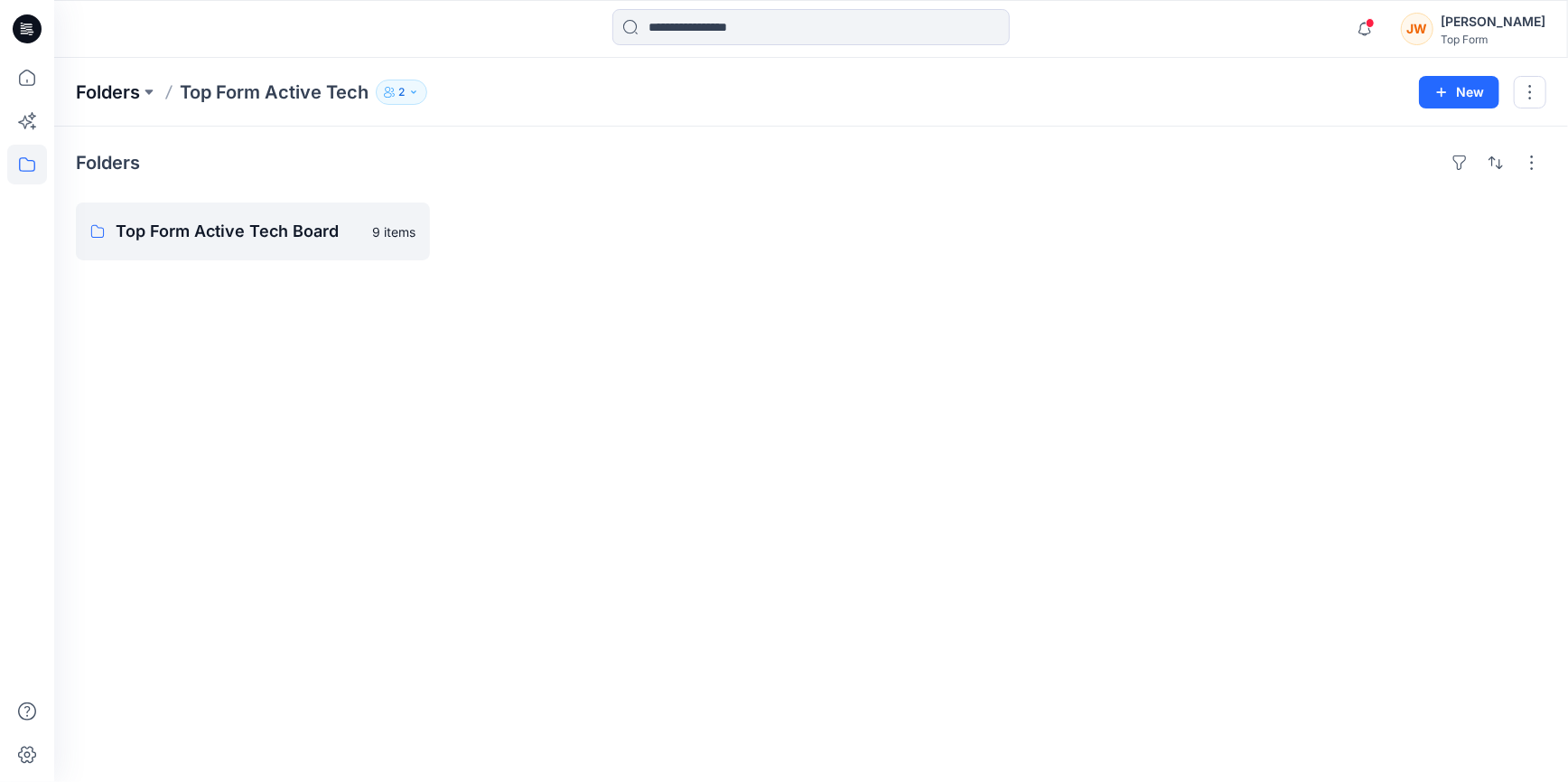
click at [99, 99] on p "Folders" at bounding box center [108, 92] width 64 height 25
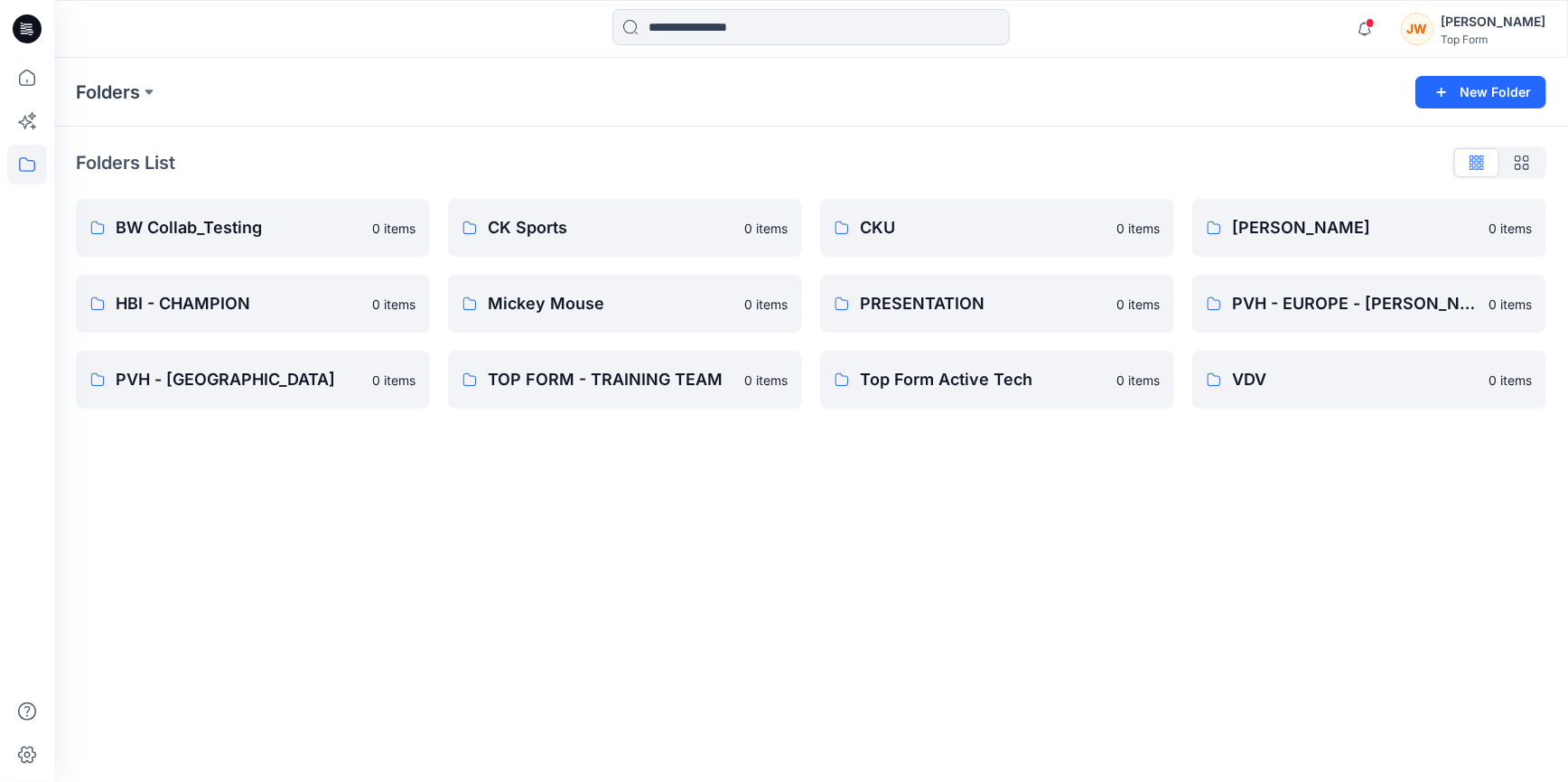
click at [550, 571] on div "Folders New Folder Folders List BW Collab_Testing 0 items HBI - CHAMPION 0 item…" at bounding box center [810, 419] width 1514 height 724
click at [32, 37] on icon at bounding box center [27, 29] width 29 height 29
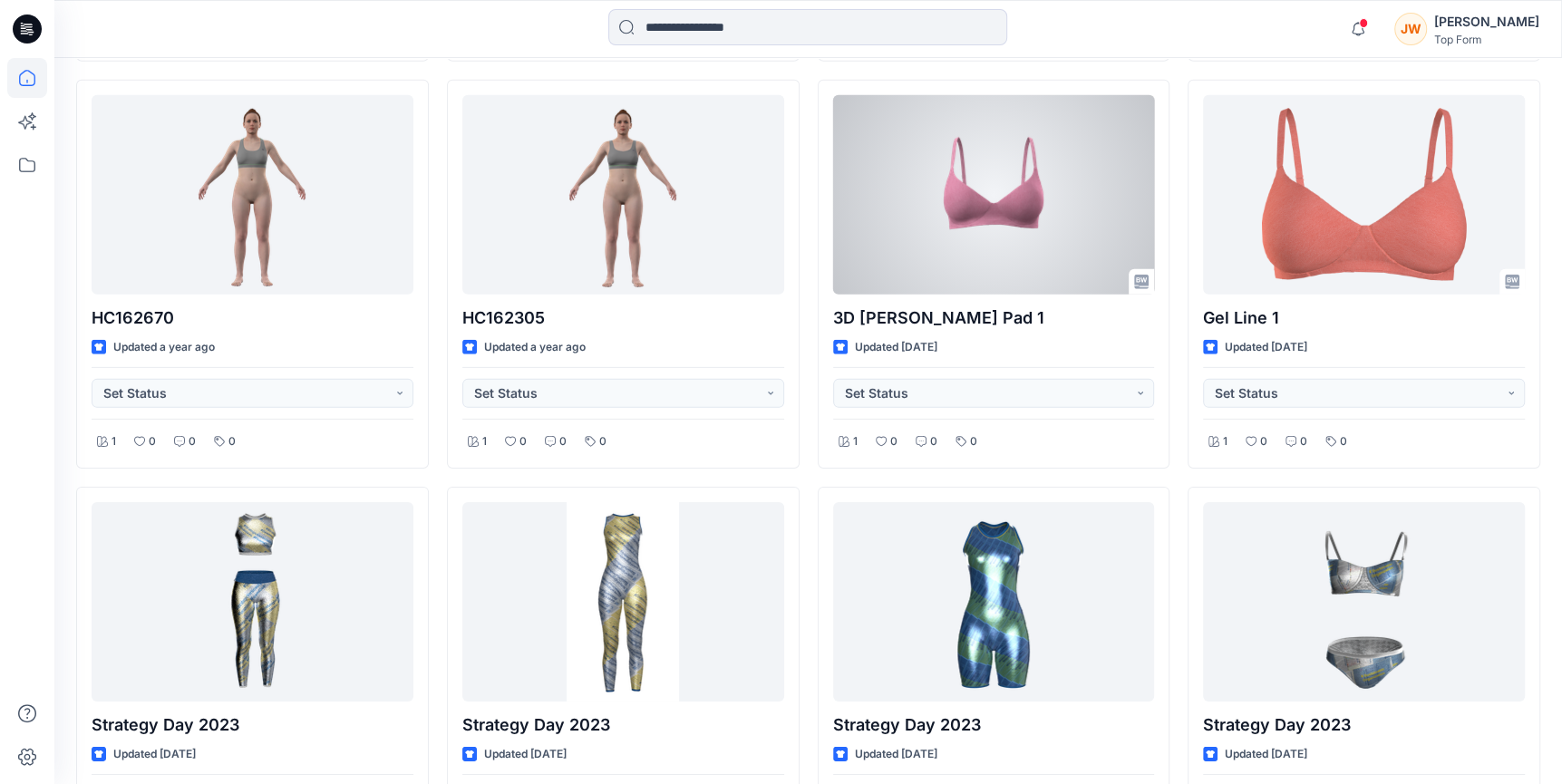
scroll to position [5107, 0]
